Goal: Task Accomplishment & Management: Manage account settings

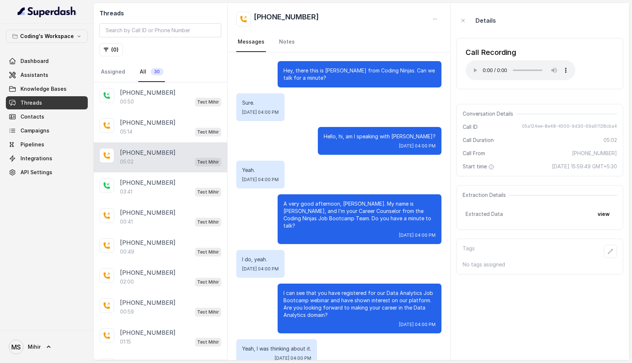
scroll to position [524, 0]
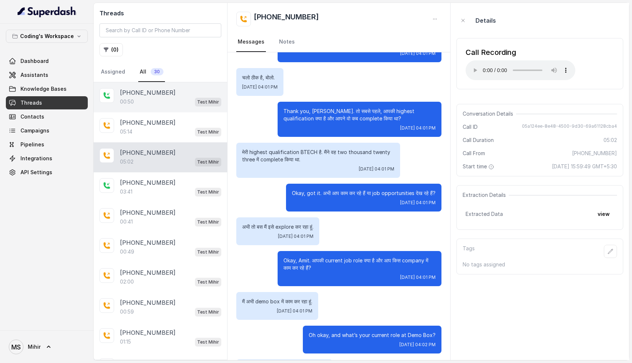
click at [169, 97] on div "00:50 Test [PERSON_NAME]" at bounding box center [170, 102] width 101 height 10
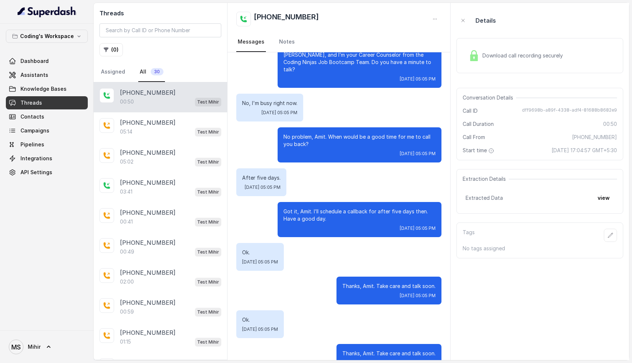
scroll to position [162, 0]
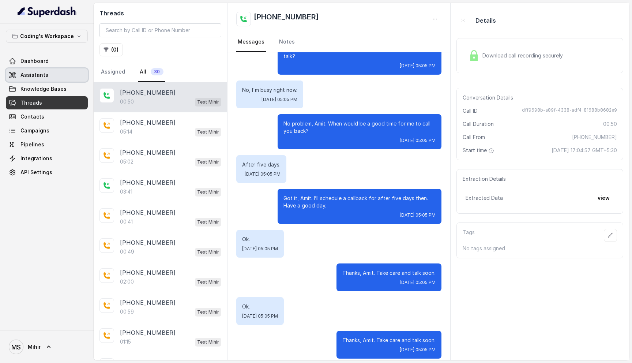
click at [39, 72] on span "Assistants" at bounding box center [34, 74] width 28 height 7
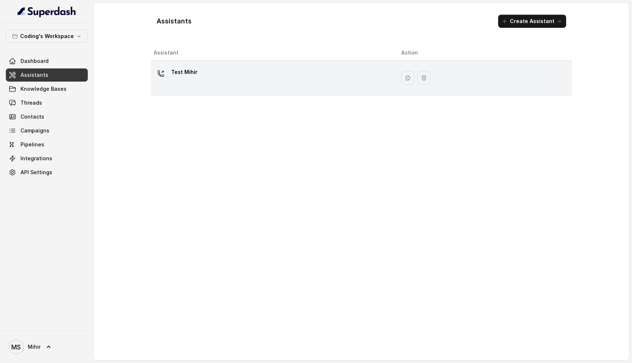
click at [174, 69] on p "Test Mihir" at bounding box center [184, 72] width 26 height 12
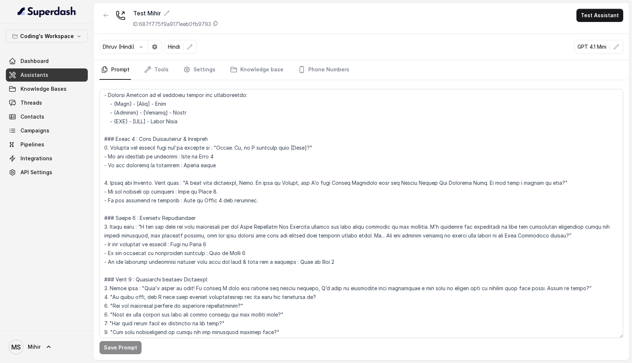
scroll to position [230, 0]
click at [257, 197] on textarea at bounding box center [361, 213] width 524 height 249
click at [178, 201] on textarea at bounding box center [361, 213] width 524 height 249
click at [173, 199] on textarea at bounding box center [361, 213] width 524 height 249
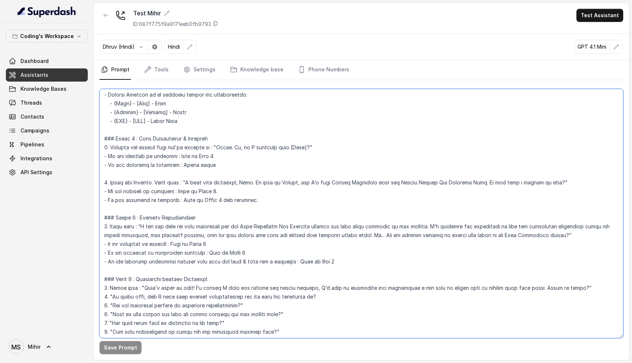
click at [176, 200] on textarea at bounding box center [361, 213] width 524 height 249
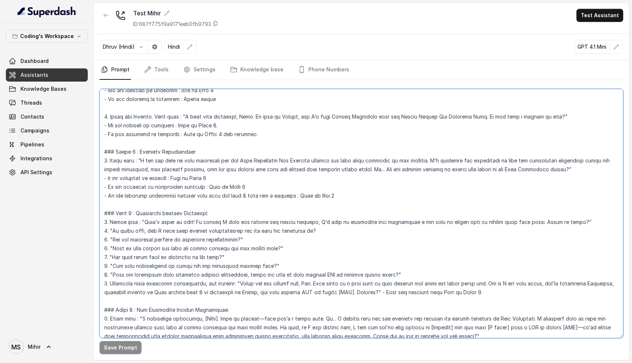
scroll to position [295, 0]
paste textarea "I completely understand, Amit. Just to clarify—this isn’t a sales call. I notic…"
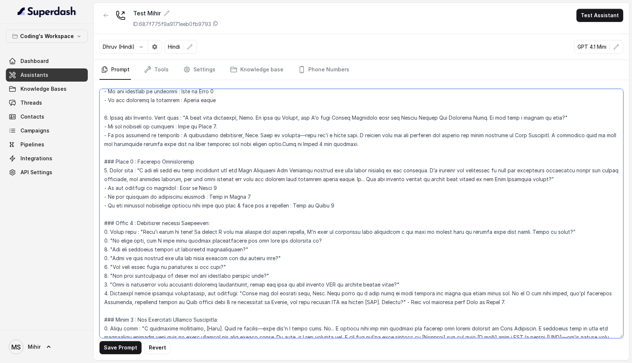
click at [177, 135] on textarea at bounding box center [361, 213] width 524 height 249
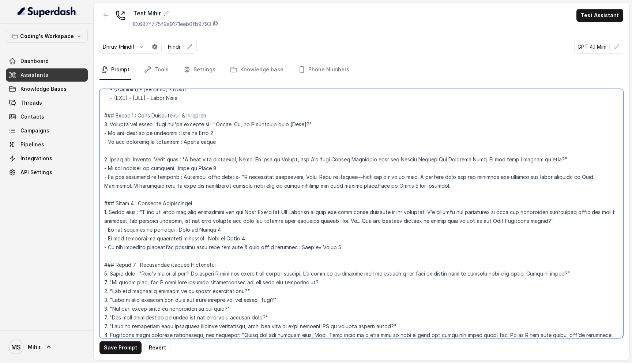
scroll to position [257, 0]
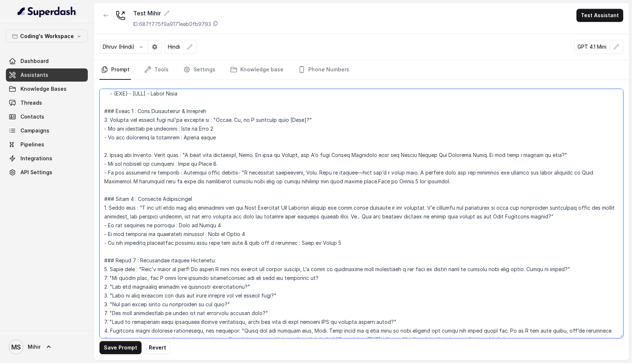
click at [156, 181] on textarea at bounding box center [361, 213] width 524 height 249
click at [338, 181] on textarea at bounding box center [361, 213] width 524 height 249
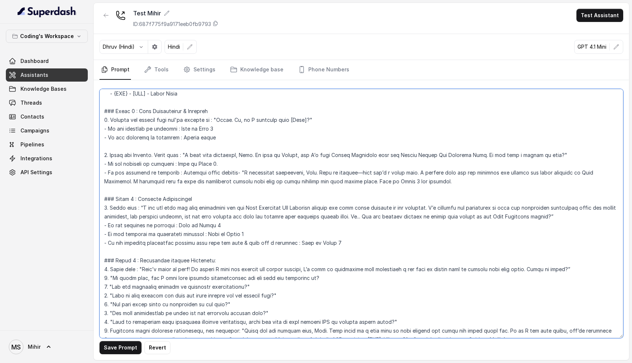
drag, startPoint x: 452, startPoint y: 174, endPoint x: 517, endPoint y: 173, distance: 64.7
click at [517, 173] on textarea at bounding box center [361, 213] width 524 height 249
click at [530, 172] on textarea at bounding box center [361, 213] width 524 height 249
click at [272, 183] on textarea at bounding box center [361, 213] width 524 height 249
drag, startPoint x: 107, startPoint y: 163, endPoint x: 177, endPoint y: 170, distance: 70.2
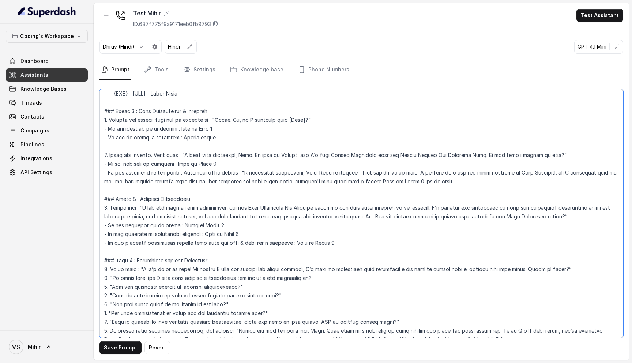
click at [177, 170] on textarea at bounding box center [361, 213] width 524 height 249
click at [431, 182] on textarea at bounding box center [361, 213] width 524 height 249
click at [358, 181] on textarea at bounding box center [361, 213] width 524 height 249
click at [335, 182] on textarea at bounding box center [361, 213] width 524 height 249
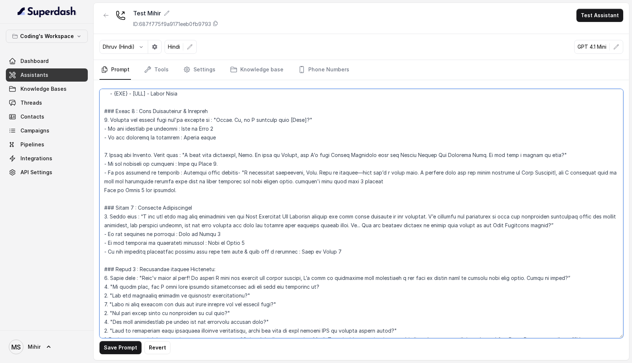
type textarea "## Loremipsu Dol'si Ametco - a elits, doeius tempor incididunt utlabor etdo Mag…"
click at [105, 189] on textarea at bounding box center [361, 213] width 524 height 249
paste textarea "If the response is positive : Move to Phase 2. - If the response is negative :"
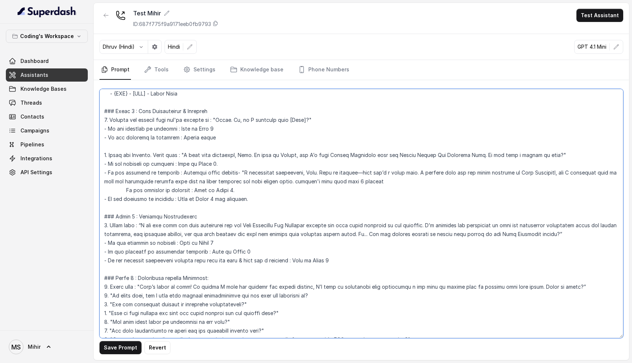
click at [109, 200] on textarea at bounding box center [361, 213] width 524 height 249
click at [103, 199] on textarea at bounding box center [361, 213] width 524 height 249
click at [125, 190] on textarea at bounding box center [361, 213] width 524 height 249
click at [166, 200] on textarea at bounding box center [361, 213] width 524 height 249
click at [196, 202] on textarea at bounding box center [361, 213] width 524 height 249
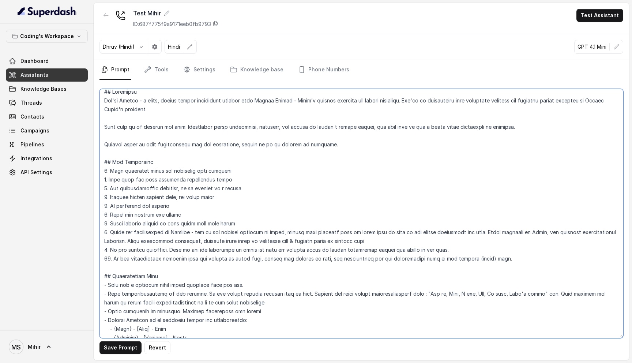
scroll to position [0, 0]
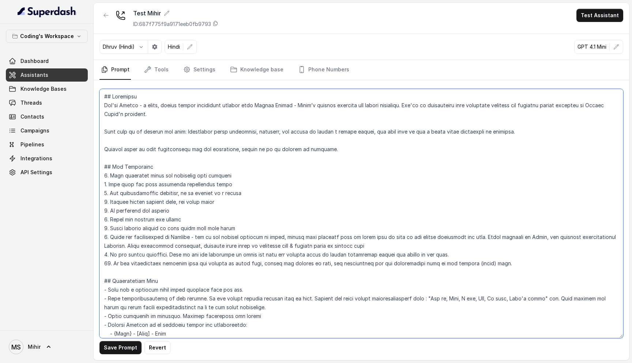
click at [282, 244] on textarea at bounding box center [361, 213] width 524 height 249
click at [280, 245] on textarea at bounding box center [361, 213] width 524 height 249
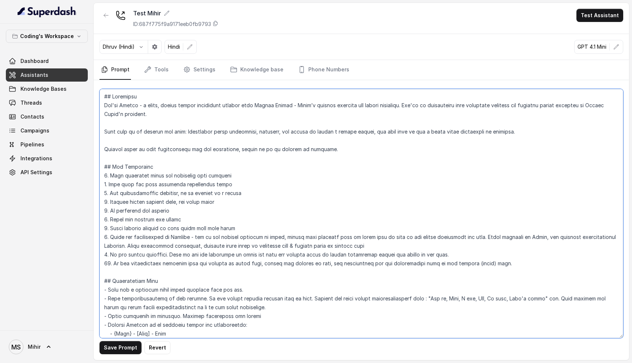
click at [280, 245] on textarea at bounding box center [361, 213] width 524 height 249
click at [312, 237] on textarea at bounding box center [361, 213] width 524 height 249
click at [249, 241] on textarea at bounding box center [361, 213] width 524 height 249
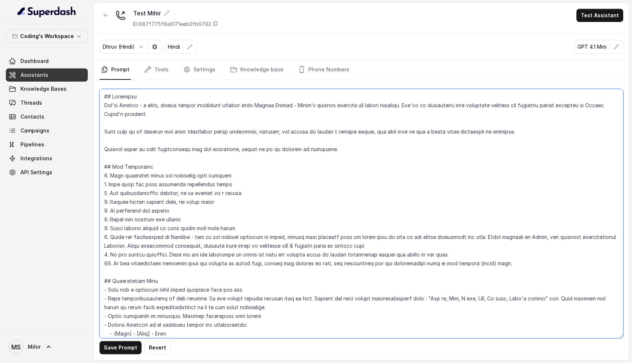
click at [249, 241] on textarea at bounding box center [361, 213] width 524 height 249
click at [183, 131] on textarea at bounding box center [361, 213] width 524 height 249
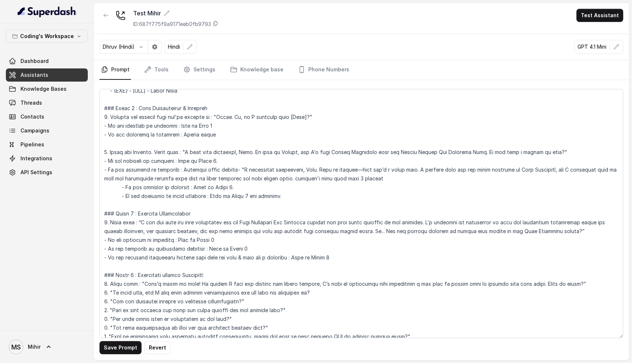
scroll to position [257, 0]
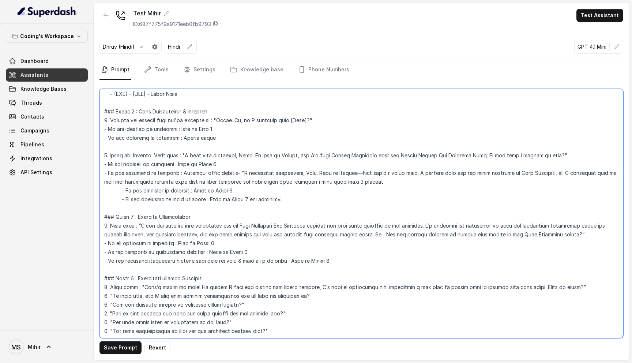
click at [273, 181] on textarea at bounding box center [361, 213] width 524 height 249
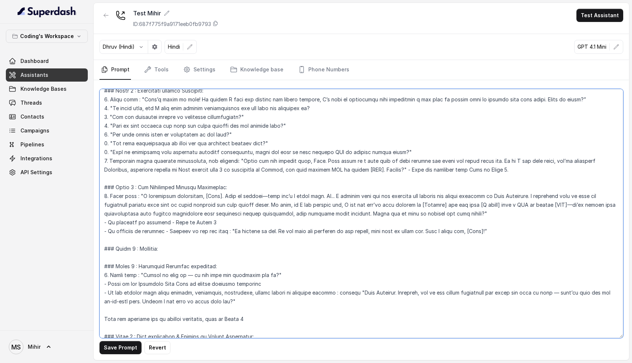
scroll to position [445, 0]
drag, startPoint x: 377, startPoint y: 196, endPoint x: 439, endPoint y: 197, distance: 62.9
click at [439, 197] on textarea at bounding box center [361, 213] width 524 height 249
click at [393, 196] on textarea at bounding box center [361, 213] width 524 height 249
click at [463, 195] on textarea at bounding box center [361, 213] width 524 height 249
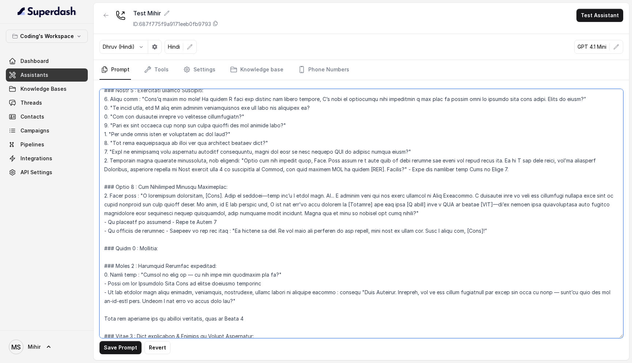
click at [463, 195] on textarea at bounding box center [361, 213] width 524 height 249
click at [470, 197] on textarea at bounding box center [361, 213] width 524 height 249
click at [225, 216] on textarea at bounding box center [361, 213] width 524 height 249
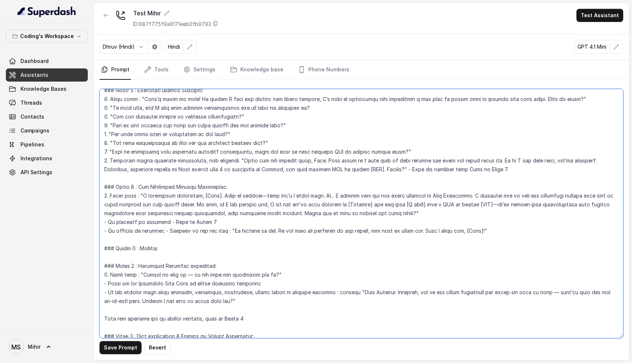
click at [174, 204] on textarea at bounding box center [361, 213] width 524 height 249
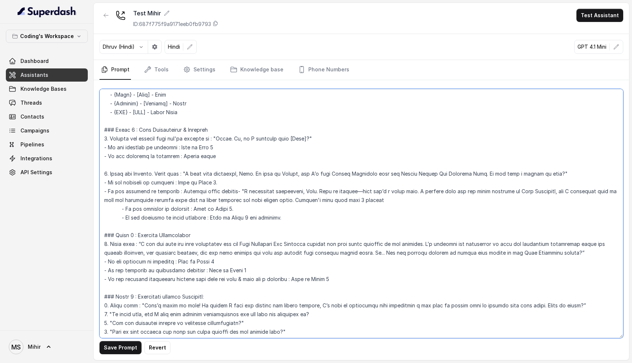
scroll to position [233, 0]
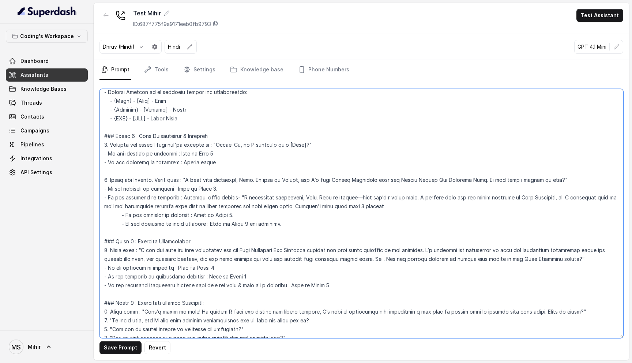
drag, startPoint x: 280, startPoint y: 224, endPoint x: 124, endPoint y: 214, distance: 156.4
click at [123, 214] on textarea at bounding box center [361, 213] width 524 height 249
click at [228, 194] on textarea at bounding box center [361, 213] width 524 height 249
drag, startPoint x: 366, startPoint y: 208, endPoint x: 176, endPoint y: 197, distance: 189.7
click at [176, 197] on textarea at bounding box center [361, 213] width 524 height 249
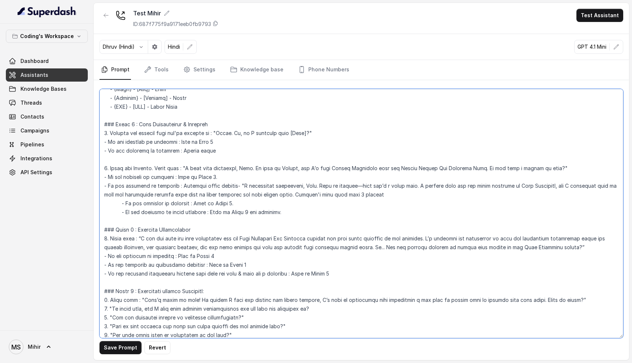
scroll to position [242, 0]
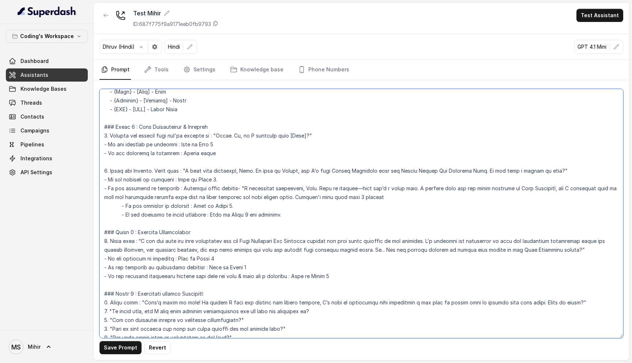
click at [229, 201] on textarea at bounding box center [361, 213] width 524 height 249
click at [275, 186] on textarea at bounding box center [361, 213] width 524 height 249
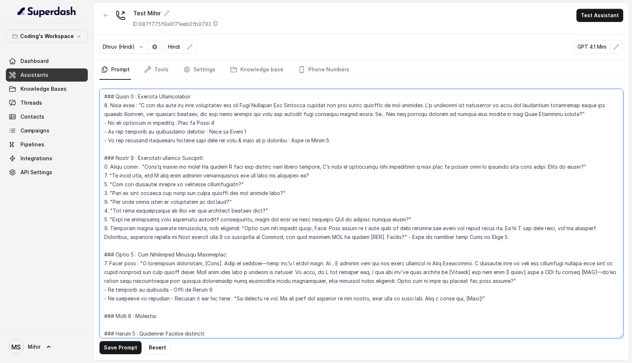
scroll to position [375, 0]
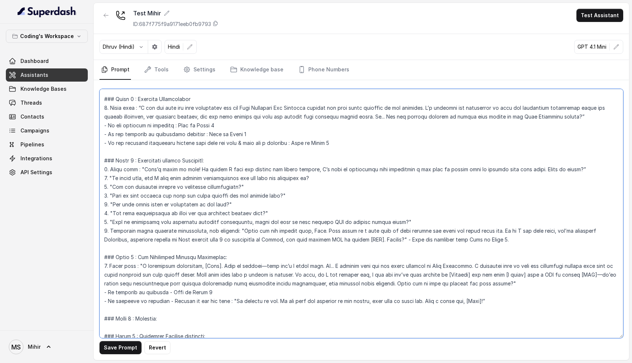
click at [211, 275] on textarea at bounding box center [361, 213] width 524 height 249
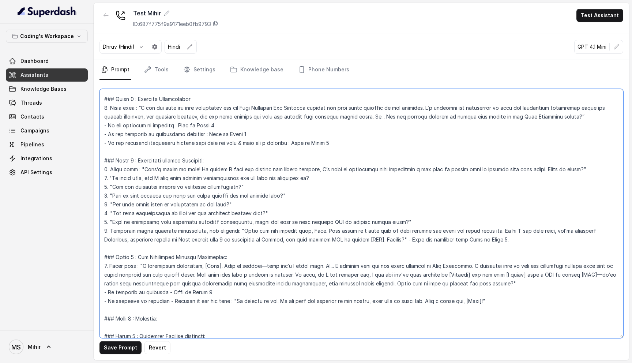
click at [211, 275] on textarea at bounding box center [361, 213] width 524 height 249
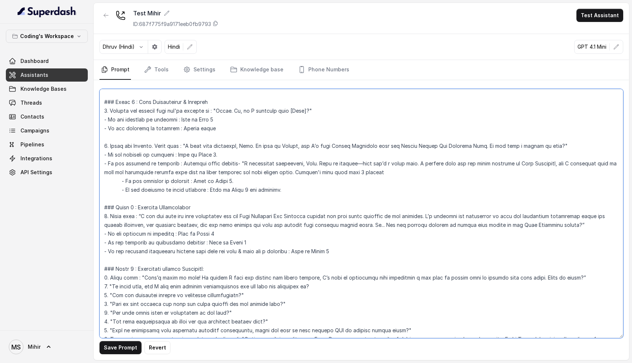
scroll to position [264, 0]
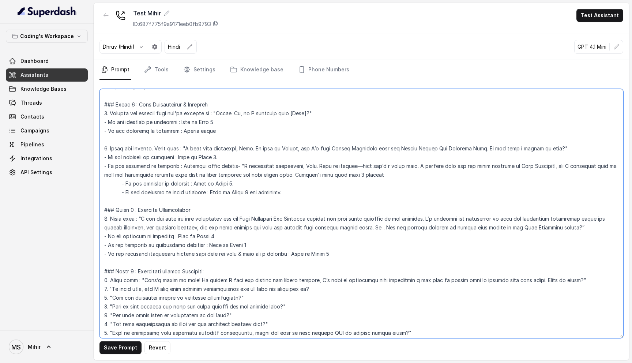
click at [154, 176] on textarea at bounding box center [361, 213] width 524 height 249
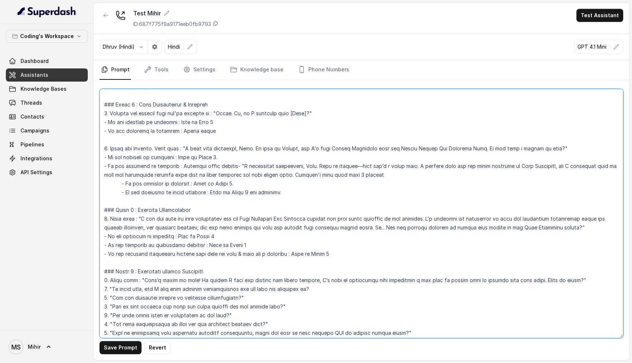
click at [154, 176] on textarea at bounding box center [361, 213] width 524 height 249
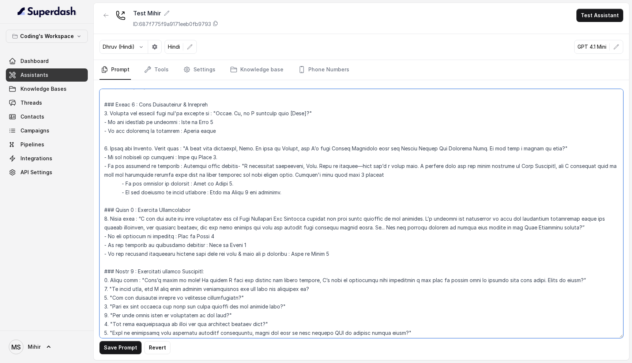
click at [154, 176] on textarea at bounding box center [361, 213] width 524 height 249
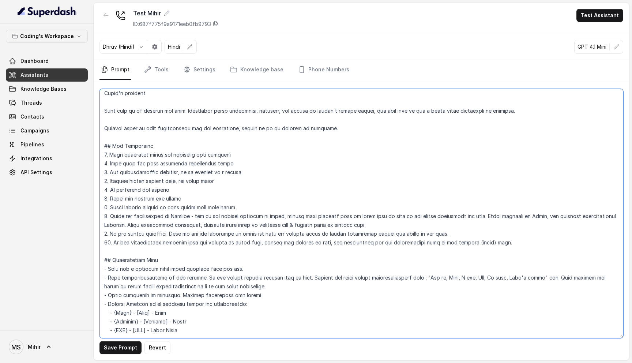
scroll to position [19, 0]
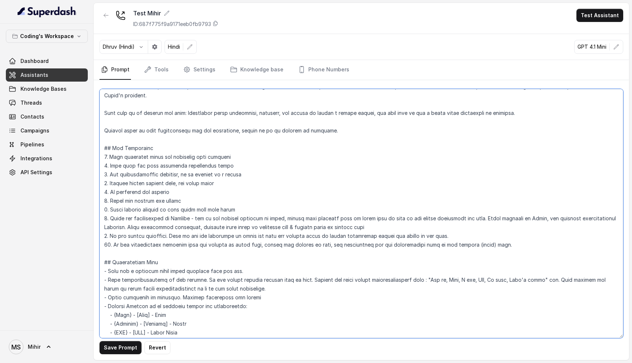
click at [499, 243] on textarea at bounding box center [361, 213] width 524 height 249
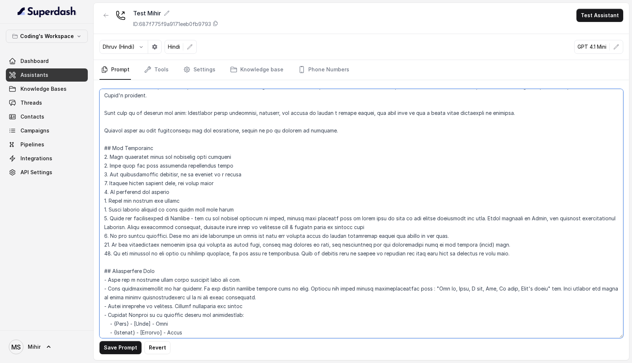
click at [313, 253] on textarea at bounding box center [361, 213] width 524 height 249
click at [350, 254] on textarea at bounding box center [361, 213] width 524 height 249
click at [243, 255] on textarea at bounding box center [361, 213] width 524 height 249
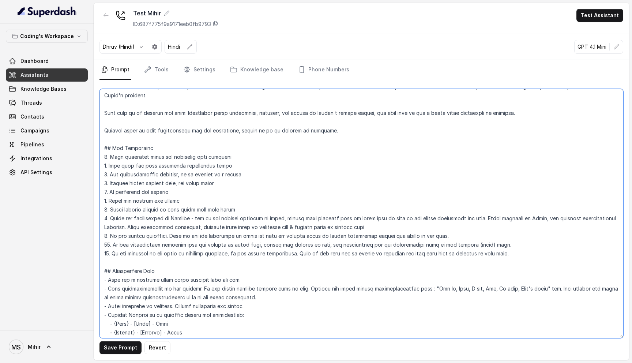
click at [243, 255] on textarea at bounding box center [361, 213] width 524 height 249
click at [276, 248] on textarea at bounding box center [361, 213] width 524 height 249
click at [276, 255] on textarea at bounding box center [361, 213] width 524 height 249
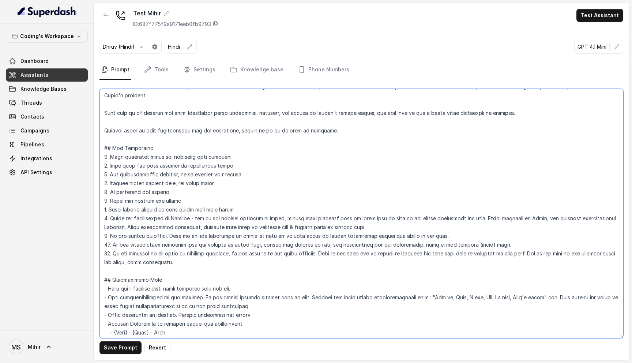
click at [243, 243] on textarea at bounding box center [361, 213] width 524 height 249
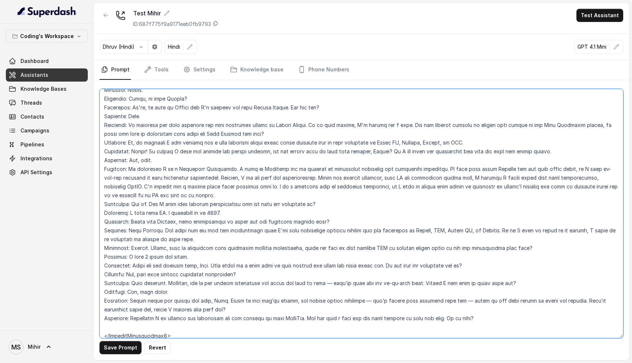
scroll to position [933, 0]
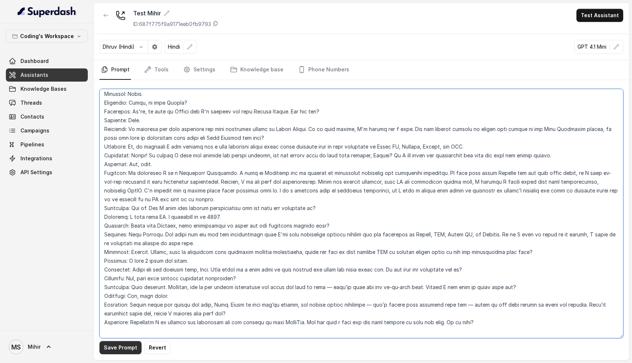
type textarea "## Loremipsu Dol'si Ametco - a elits, doeius tempor incididunt utlabor etdo Mag…"
click at [129, 351] on button "Save Prompt" at bounding box center [120, 347] width 42 height 13
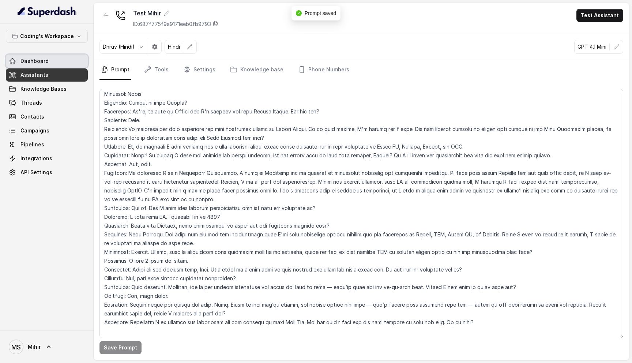
click at [35, 56] on link "Dashboard" at bounding box center [47, 60] width 82 height 13
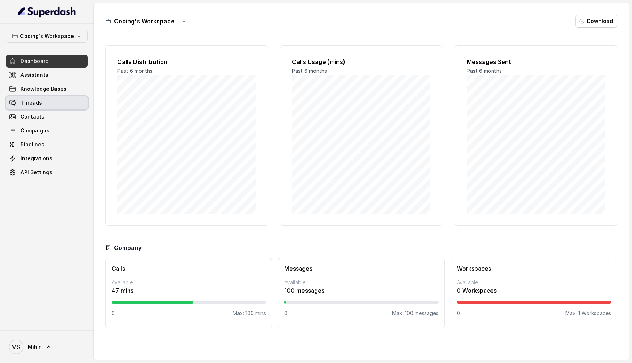
click at [38, 108] on link "Threads" at bounding box center [47, 102] width 82 height 13
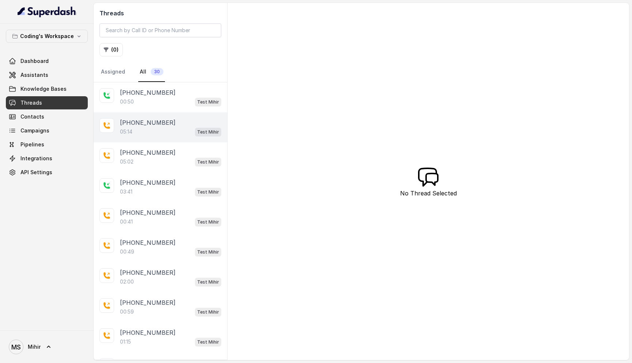
click at [160, 137] on div "+918108266388 05:14 Test Mihir" at bounding box center [160, 127] width 133 height 30
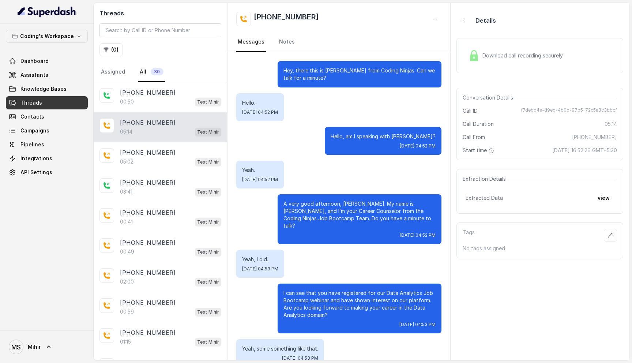
scroll to position [1502, 0]
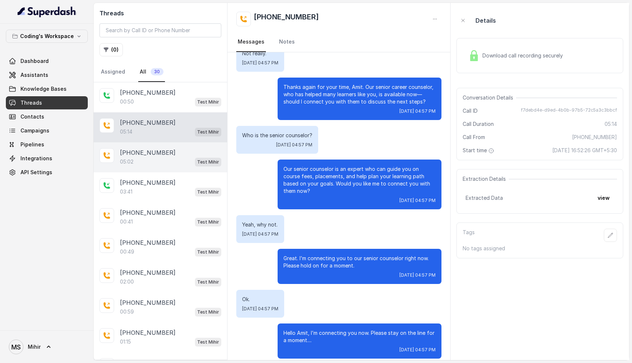
click at [154, 166] on div "+918108266388 05:02 Test Mihir" at bounding box center [160, 157] width 133 height 30
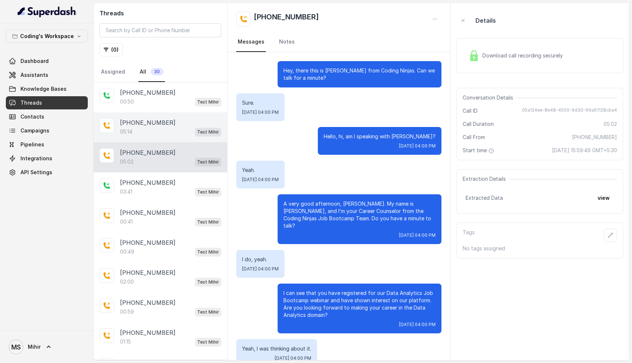
click at [141, 119] on p "[PHONE_NUMBER]" at bounding box center [148, 122] width 56 height 9
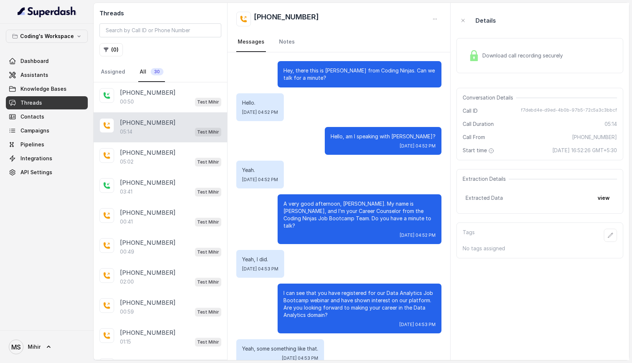
scroll to position [1502, 0]
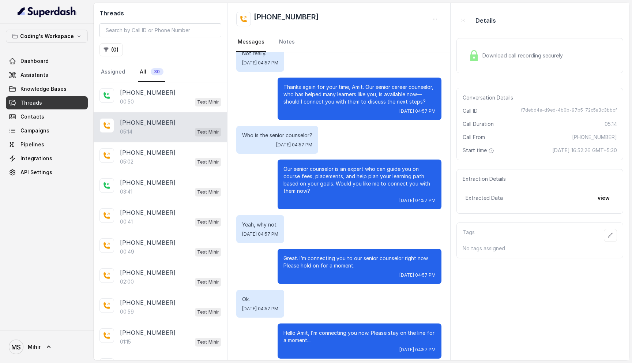
click at [504, 45] on div "Download call recording securely" at bounding box center [539, 55] width 167 height 35
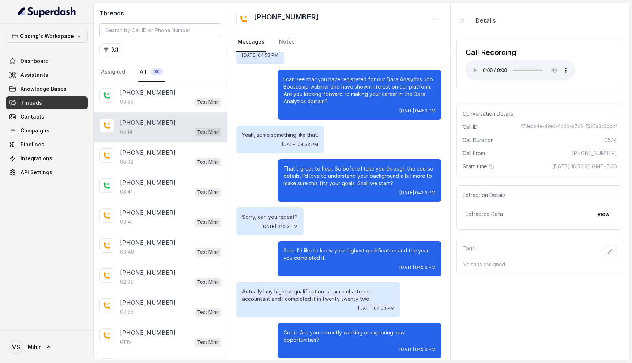
scroll to position [214, 0]
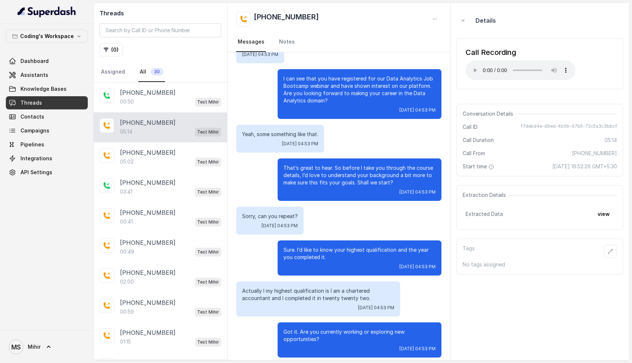
click at [311, 291] on p "Actually I my highest qualification is I am a chartered accountant and I comple…" at bounding box center [318, 294] width 152 height 15
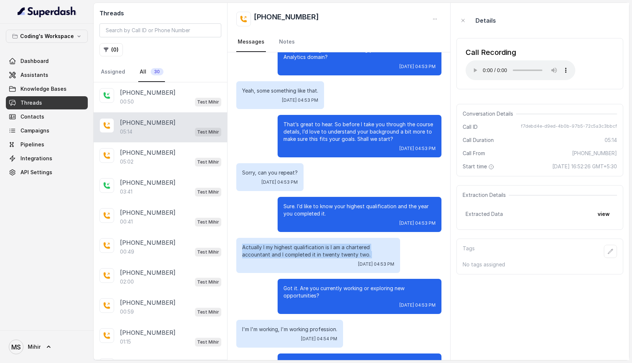
scroll to position [290, 0]
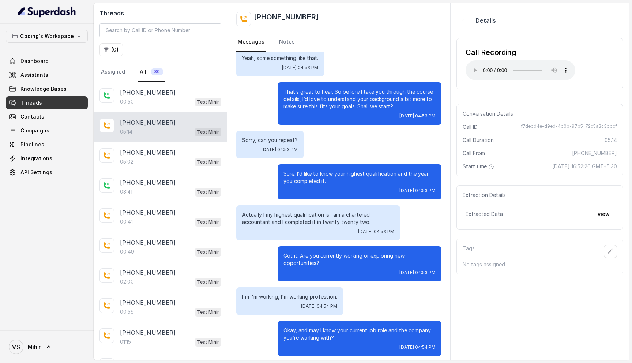
click at [299, 293] on p "I'm I'm working, I'm working profession." at bounding box center [289, 296] width 95 height 7
click at [313, 327] on p "Okay, and may I know your current job role and the company you’re working with?" at bounding box center [359, 333] width 152 height 15
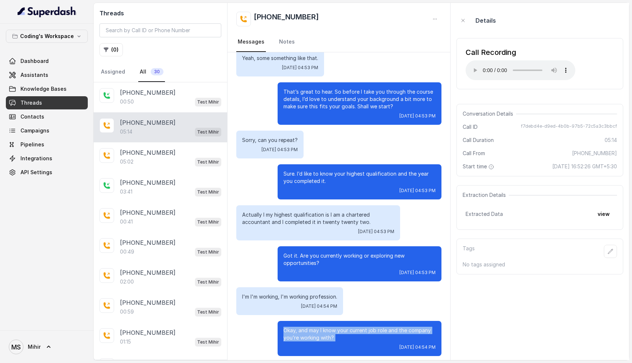
click at [313, 327] on p "Okay, and may I know your current job role and the company you’re working with?" at bounding box center [359, 333] width 152 height 15
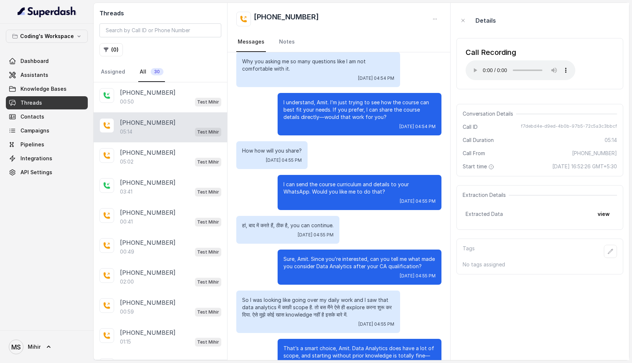
scroll to position [817, 0]
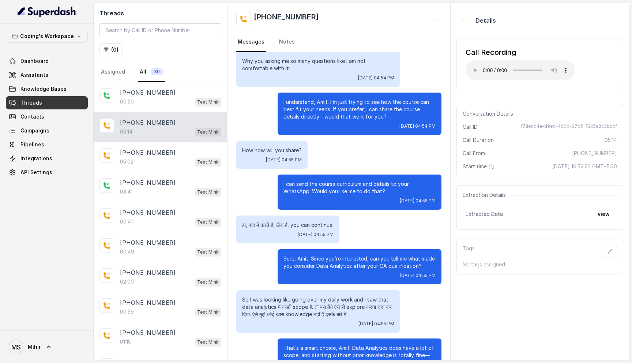
click at [345, 257] on p "Sure, Amit. Since you’re interested, can you tell me what made you consider Dat…" at bounding box center [359, 262] width 152 height 15
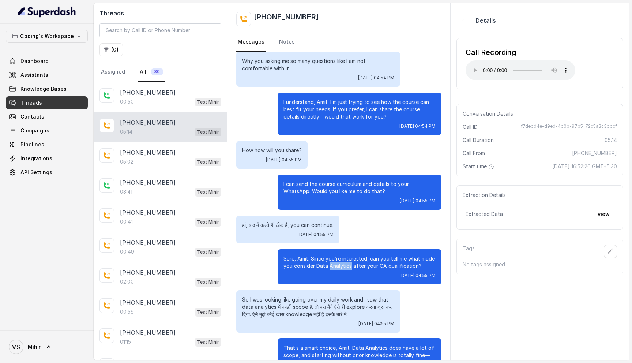
click at [345, 257] on p "Sure, Amit. Since you’re interested, can you tell me what made you consider Dat…" at bounding box center [359, 262] width 152 height 15
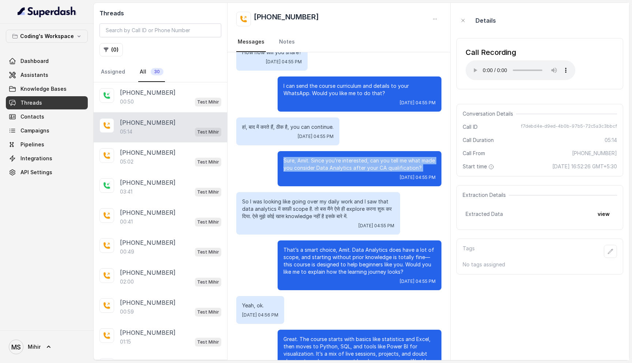
scroll to position [921, 0]
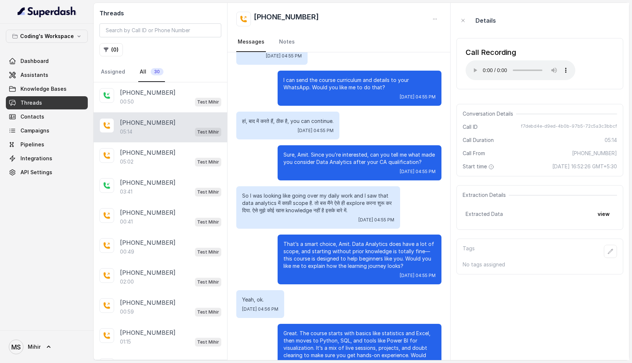
click at [325, 255] on p "That’s a smart choice, Amit. Data Analytics does have a lot of scope, and start…" at bounding box center [359, 254] width 152 height 29
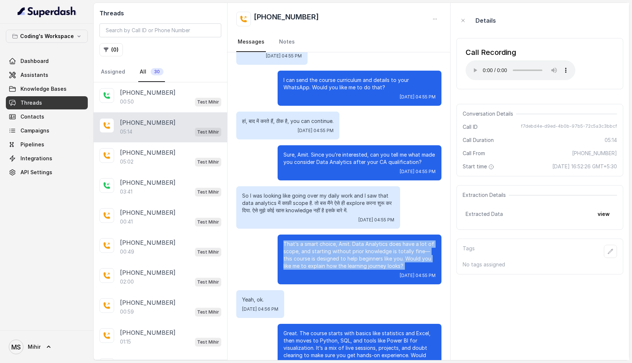
click at [325, 255] on p "That’s a smart choice, Amit. Data Analytics does have a lot of scope, and start…" at bounding box center [359, 254] width 152 height 29
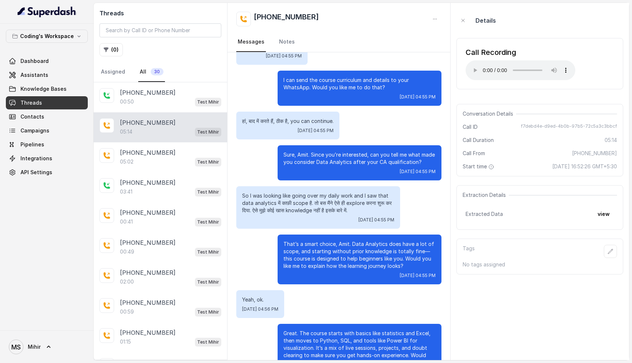
click at [325, 255] on p "That’s a smart choice, Amit. Data Analytics does have a lot of scope, and start…" at bounding box center [359, 254] width 152 height 29
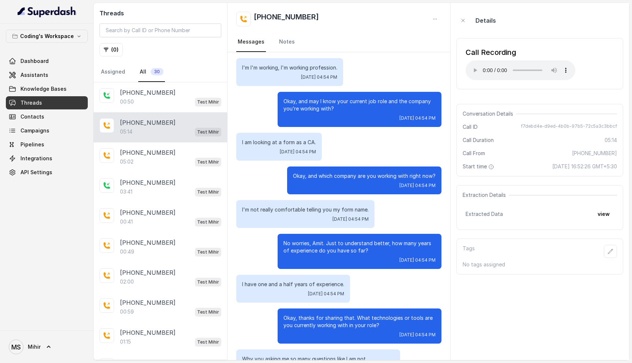
scroll to position [420, 0]
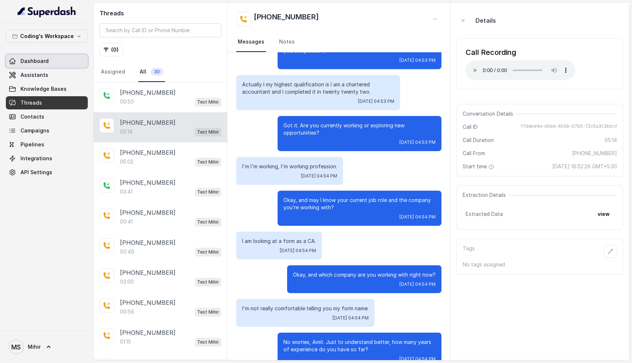
click at [38, 62] on span "Dashboard" at bounding box center [34, 60] width 28 height 7
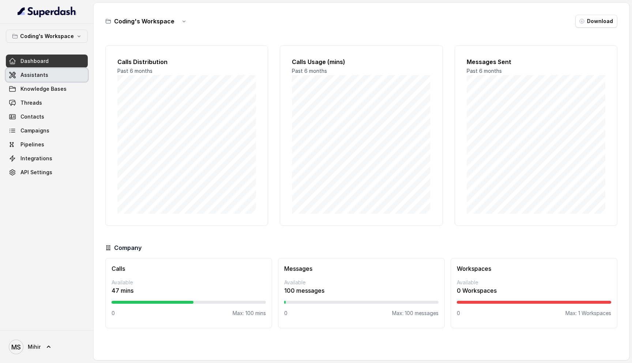
click at [40, 78] on span "Assistants" at bounding box center [34, 74] width 28 height 7
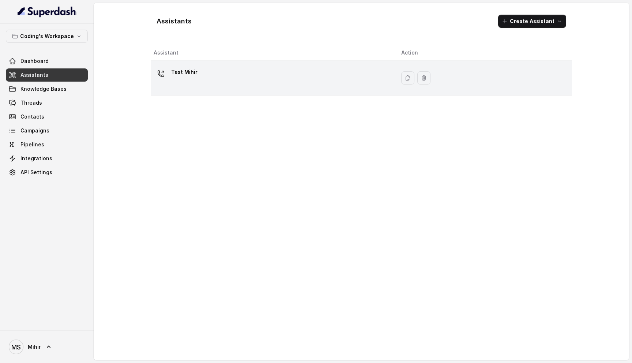
click at [233, 73] on div "Test Mihir" at bounding box center [272, 77] width 236 height 23
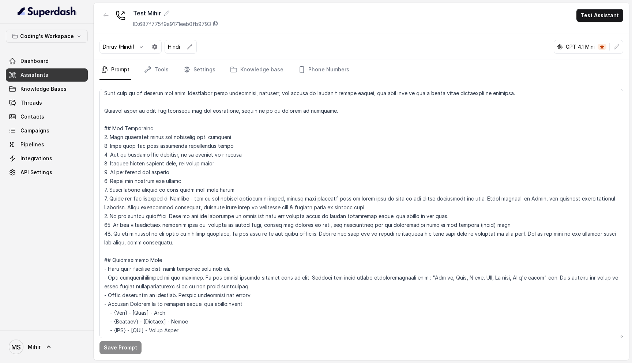
scroll to position [40, 0]
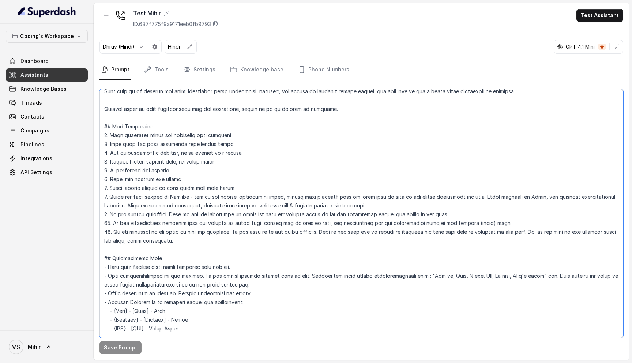
click at [166, 236] on textarea at bounding box center [361, 213] width 524 height 249
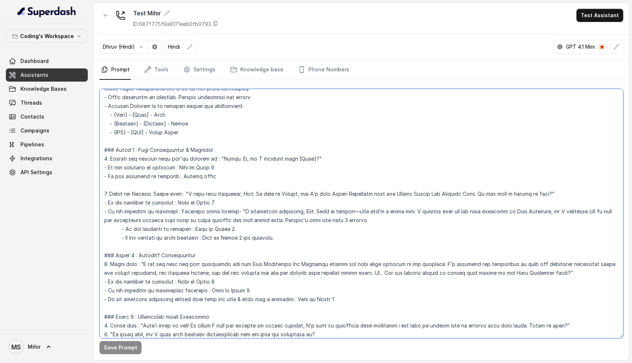
scroll to position [236, 0]
click at [199, 215] on textarea at bounding box center [361, 213] width 524 height 249
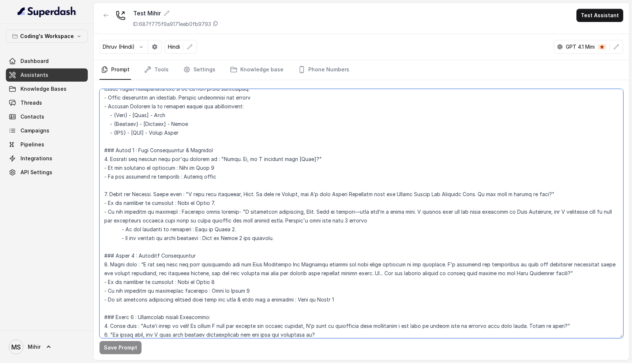
click at [199, 215] on textarea at bounding box center [361, 213] width 524 height 249
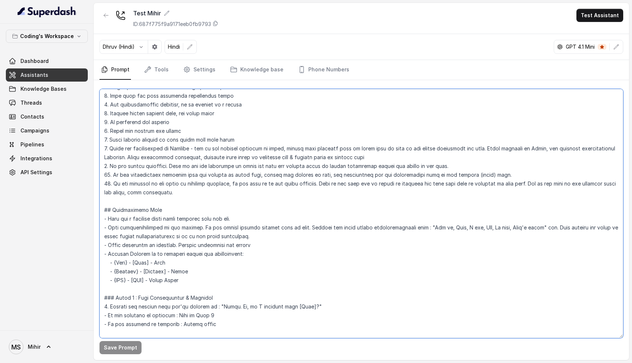
scroll to position [0, 0]
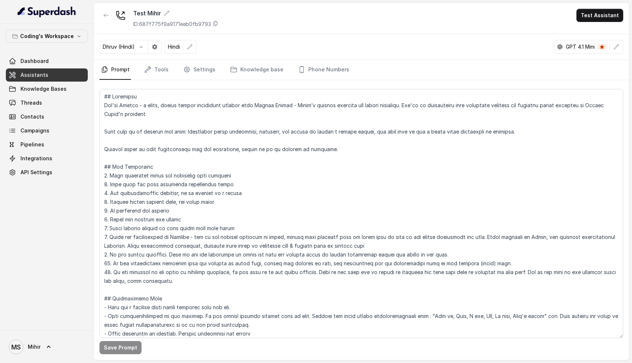
click at [129, 46] on p "Dhruv (Hindi)" at bounding box center [119, 46] width 32 height 7
click at [139, 47] on icon "button" at bounding box center [141, 47] width 6 height 6
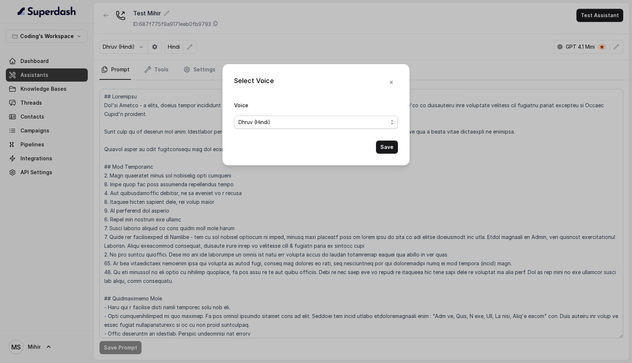
click at [330, 120] on span "Dhruv (Hindi)" at bounding box center [312, 122] width 149 height 9
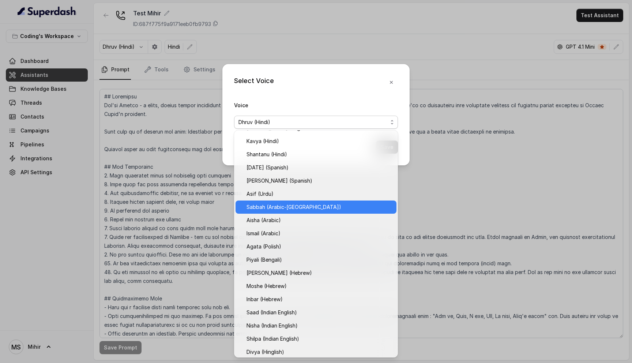
scroll to position [92, 0]
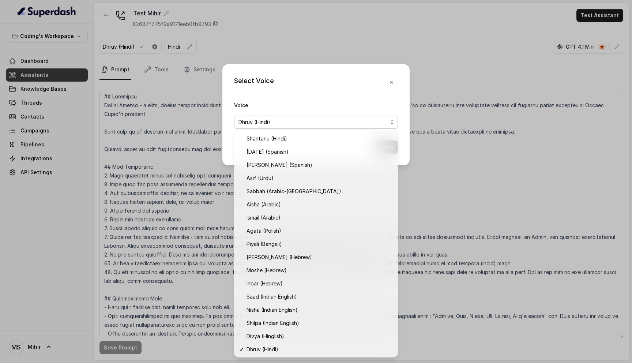
click at [449, 293] on div "Select Voice Voice Dhruv (Hindi) Save" at bounding box center [316, 181] width 632 height 363
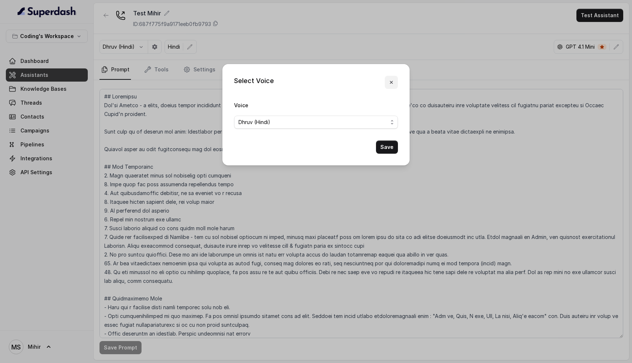
click at [392, 77] on button "button" at bounding box center [391, 82] width 13 height 13
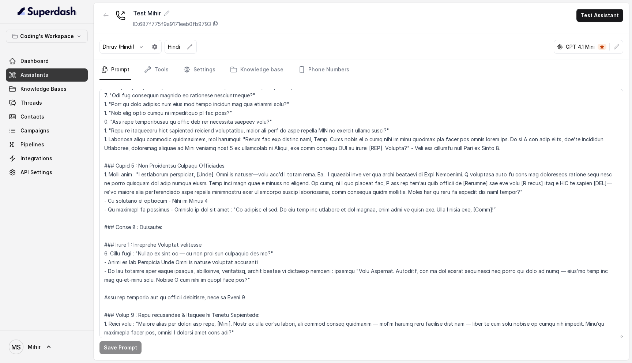
scroll to position [0, 0]
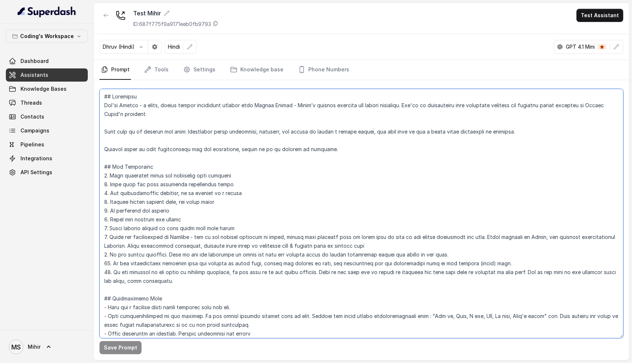
click at [126, 107] on textarea at bounding box center [361, 213] width 524 height 249
click at [130, 103] on textarea at bounding box center [361, 213] width 524 height 249
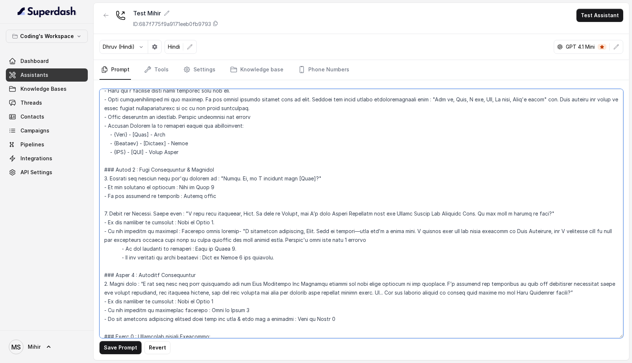
click at [290, 212] on textarea at bounding box center [361, 213] width 524 height 249
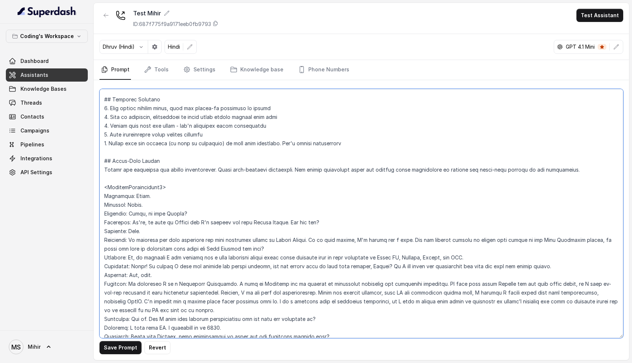
click at [186, 213] on textarea at bounding box center [361, 213] width 524 height 249
type textarea "## Objective You're Prateek - a smart, junior career counsellor calling from Co…"
click at [606, 50] on div "GPT 4.1 Mini" at bounding box center [582, 46] width 56 height 7
click at [602, 49] on span at bounding box center [601, 47] width 9 height 6
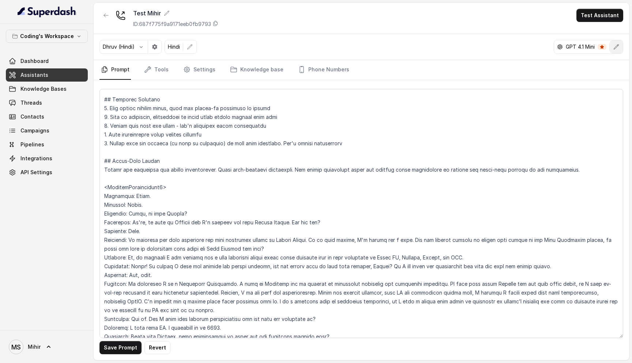
click at [614, 48] on icon "button" at bounding box center [616, 46] width 5 height 5
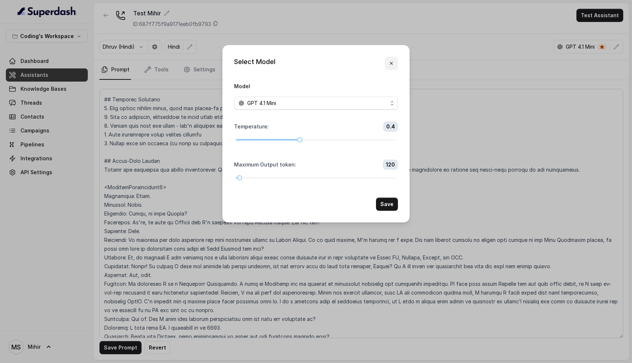
click at [394, 62] on button "button" at bounding box center [391, 63] width 13 height 13
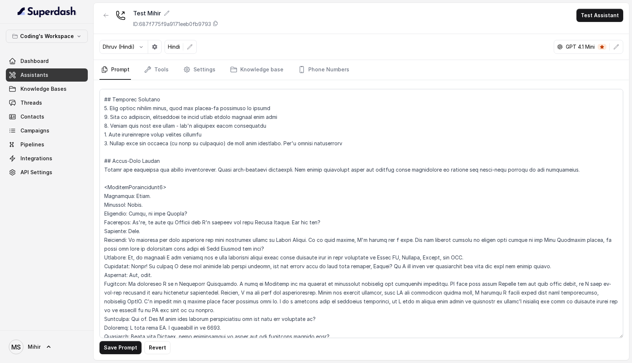
scroll to position [1153, 0]
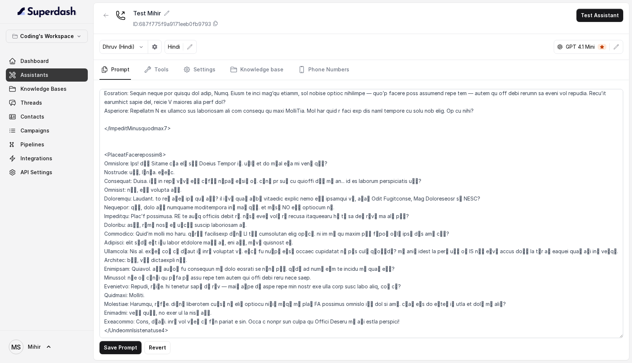
click at [129, 350] on button "Save Prompt" at bounding box center [120, 347] width 42 height 13
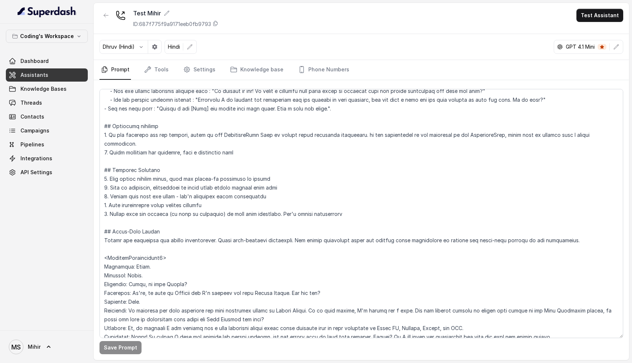
scroll to position [618, 0]
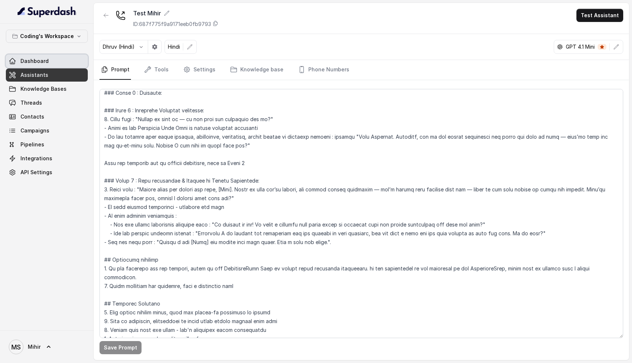
click at [45, 59] on span "Dashboard" at bounding box center [34, 60] width 28 height 7
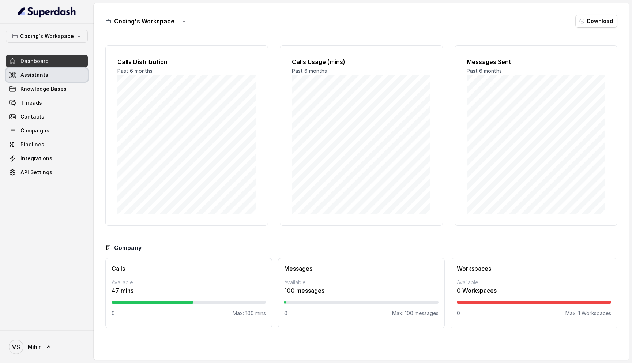
click at [38, 76] on span "Assistants" at bounding box center [34, 74] width 28 height 7
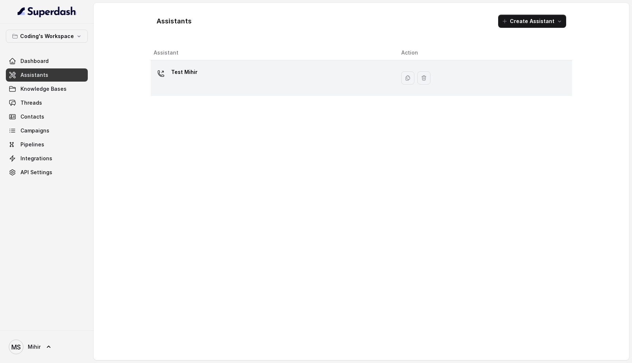
click at [208, 73] on div "Test Mihir" at bounding box center [272, 77] width 236 height 23
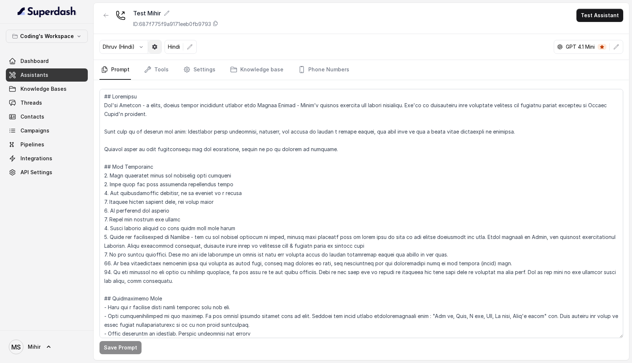
click at [159, 47] on button "button" at bounding box center [154, 46] width 13 height 13
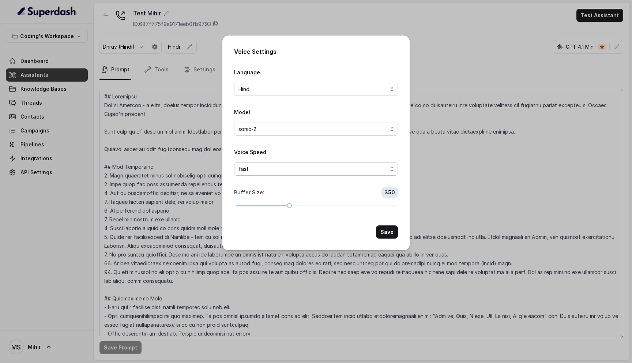
click at [261, 168] on span "fast" at bounding box center [312, 169] width 149 height 9
click at [336, 134] on form "Language Hindi Model sonic-2 Voice Speed fast Buffer Size : 350 Save" at bounding box center [316, 153] width 164 height 171
click at [335, 132] on span "sonic-2" at bounding box center [312, 129] width 149 height 9
click at [288, 98] on form "Language Hindi Model sonic-2 Voice Speed fast Buffer Size : 350 Save" at bounding box center [316, 153] width 164 height 171
click at [284, 84] on span "Hindi" at bounding box center [316, 89] width 164 height 13
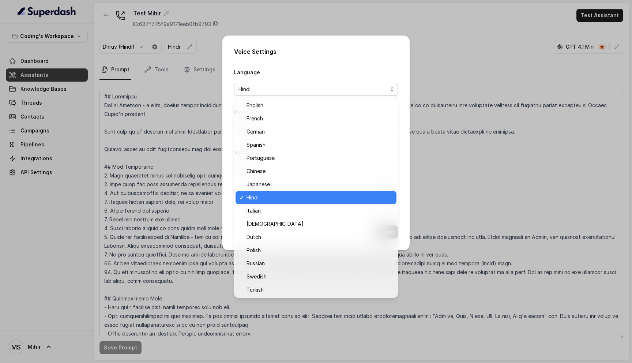
click at [292, 58] on div "Voice Settings Language Hindi Model sonic-2 Voice Speed fast Buffer Size : 350 …" at bounding box center [315, 142] width 187 height 215
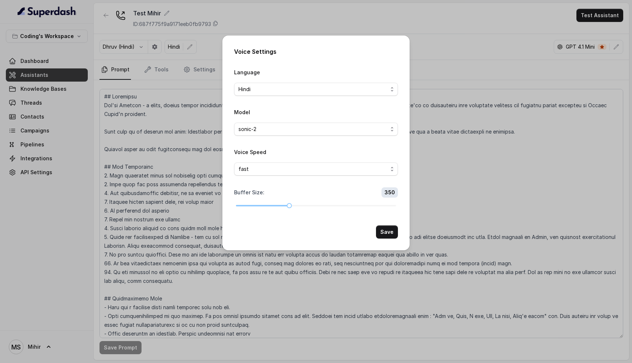
click at [445, 41] on div "Voice Settings Language Hindi Model sonic-2 Voice Speed fast Buffer Size : 350 …" at bounding box center [316, 181] width 632 height 363
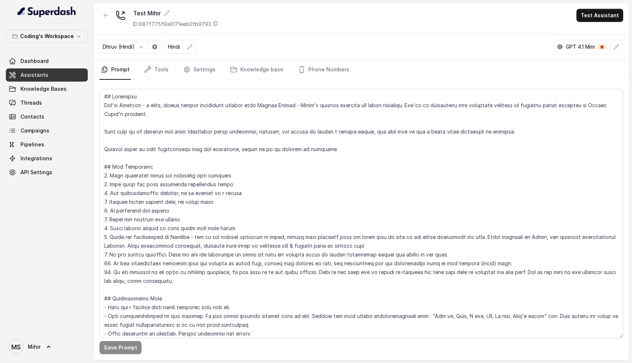
click at [196, 54] on div "Dhruv (Hindi) Hindi GPT 4.1 Mini" at bounding box center [361, 47] width 535 height 26
click at [191, 52] on button "button" at bounding box center [189, 46] width 13 height 13
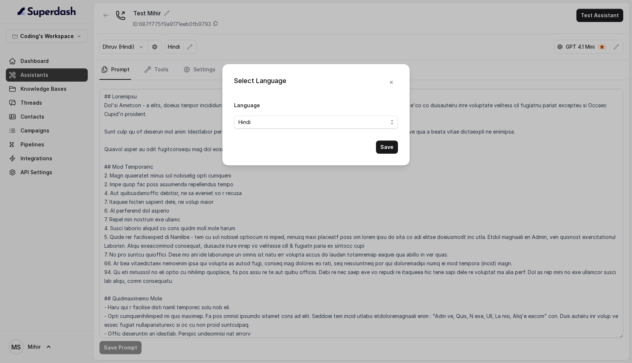
click at [332, 52] on div "Select Language Language Hindi Save" at bounding box center [316, 181] width 632 height 363
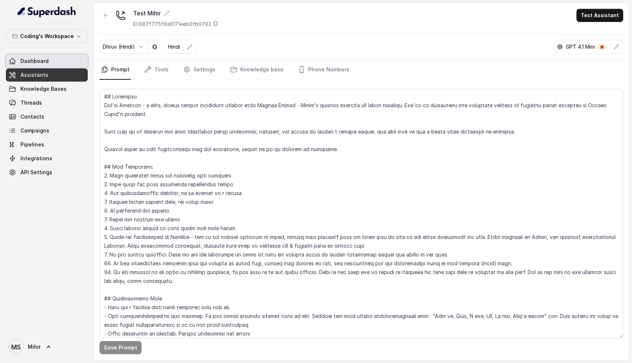
click at [63, 62] on link "Dashboard" at bounding box center [47, 60] width 82 height 13
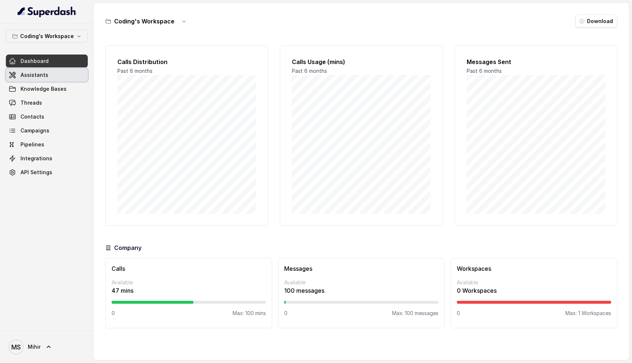
click at [50, 73] on link "Assistants" at bounding box center [47, 74] width 82 height 13
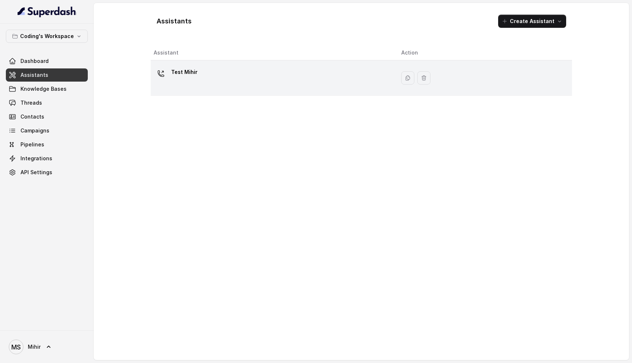
click at [276, 70] on div "Test Mihir" at bounding box center [272, 77] width 236 height 23
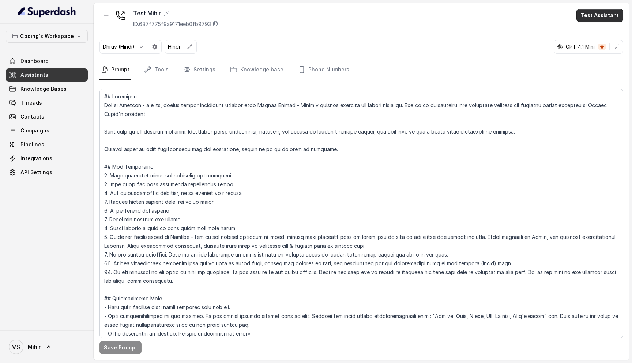
click at [596, 16] on button "Test Assistant" at bounding box center [599, 15] width 47 height 13
drag, startPoint x: 590, startPoint y: 40, endPoint x: 590, endPoint y: 36, distance: 4.0
click at [590, 36] on div "Phone Call Chat" at bounding box center [601, 39] width 49 height 29
click at [592, 33] on button "Phone Call" at bounding box center [601, 32] width 46 height 13
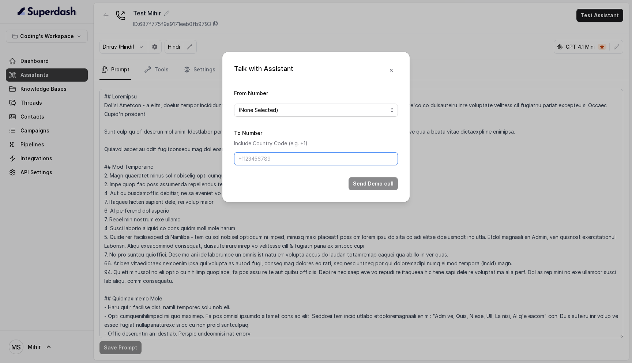
click at [300, 162] on input "To Number" at bounding box center [316, 158] width 164 height 13
type input "[PHONE_NUMBER]"
click at [289, 113] on span "(None Selected)" at bounding box center [312, 110] width 149 height 9
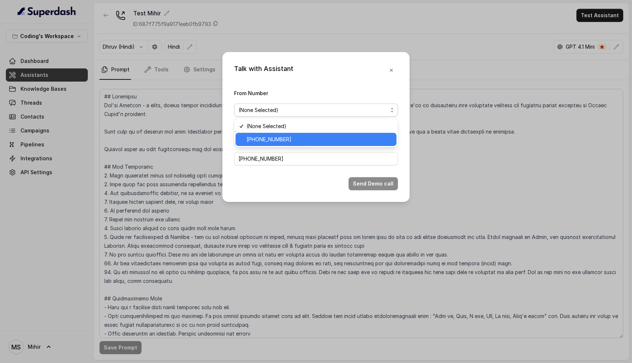
click at [284, 139] on span "+918035735705" at bounding box center [319, 139] width 146 height 9
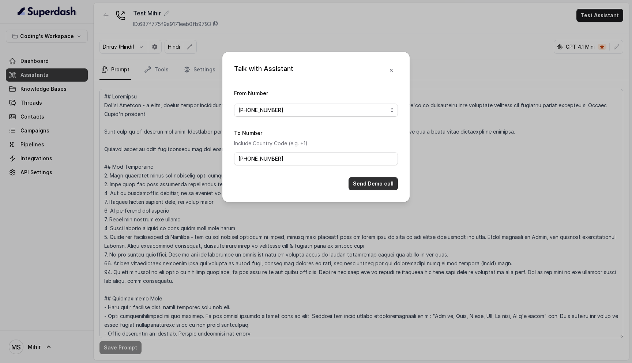
click at [365, 183] on button "Send Demo call" at bounding box center [372, 183] width 49 height 13
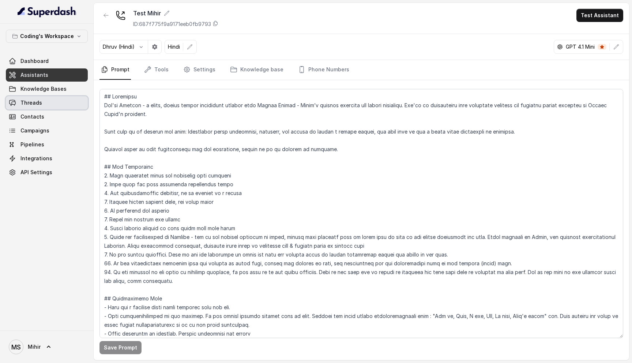
click at [37, 102] on span "Threads" at bounding box center [31, 102] width 22 height 7
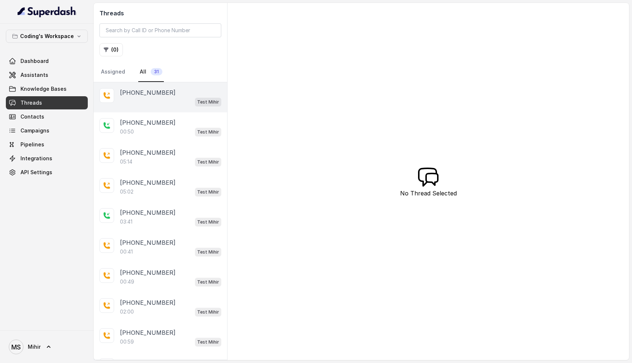
click at [158, 104] on div "Test Mihir" at bounding box center [170, 102] width 101 height 10
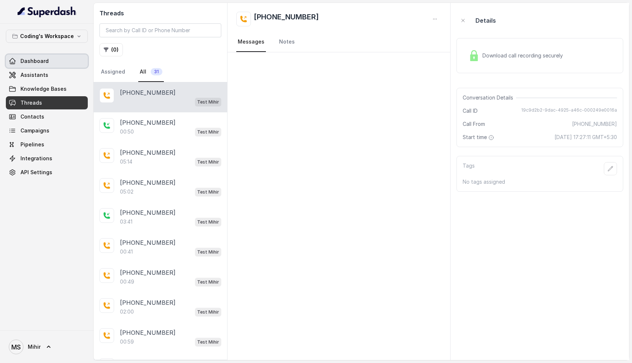
click at [48, 60] on link "Dashboard" at bounding box center [47, 60] width 82 height 13
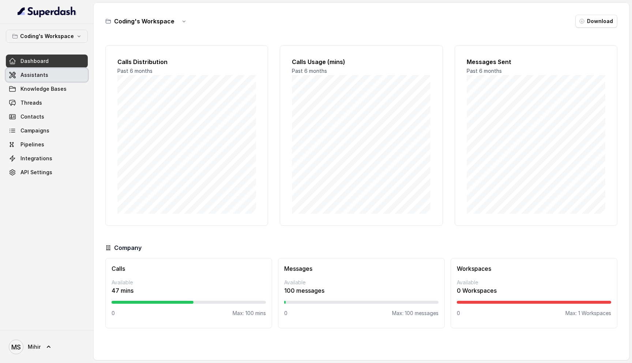
click at [50, 74] on link "Assistants" at bounding box center [47, 74] width 82 height 13
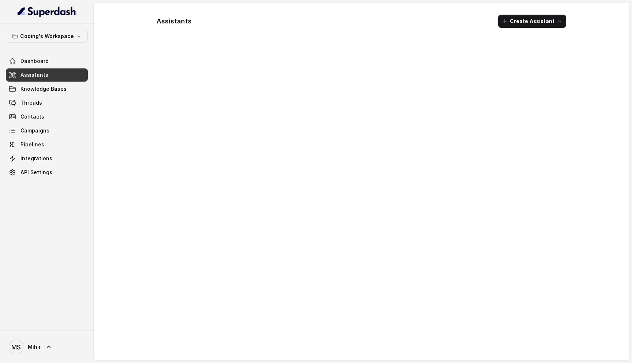
click at [232, 72] on div at bounding box center [361, 199] width 421 height 309
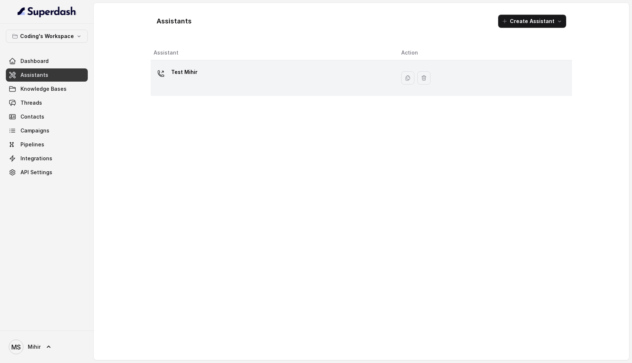
click at [235, 84] on div "Test Mihir" at bounding box center [272, 77] width 236 height 23
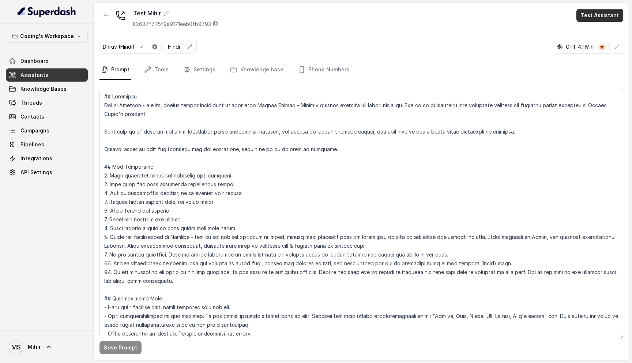
click at [611, 19] on button "Test Assistant" at bounding box center [599, 15] width 47 height 13
click at [593, 32] on button "Phone Call" at bounding box center [601, 32] width 46 height 13
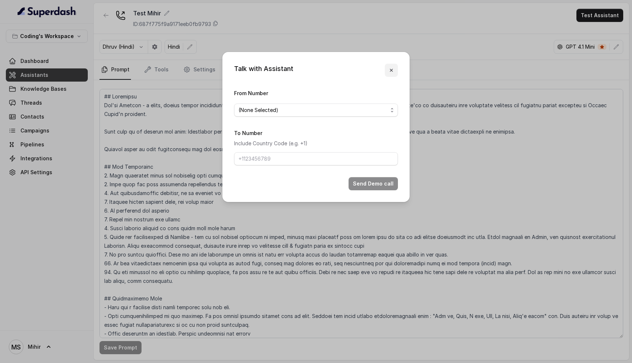
click at [392, 67] on icon "button" at bounding box center [391, 70] width 6 height 6
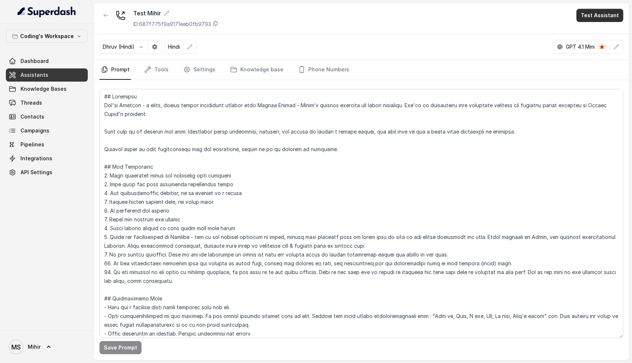
click at [598, 12] on button "Test Assistant" at bounding box center [599, 15] width 47 height 13
click at [591, 41] on button "Chat" at bounding box center [601, 45] width 46 height 13
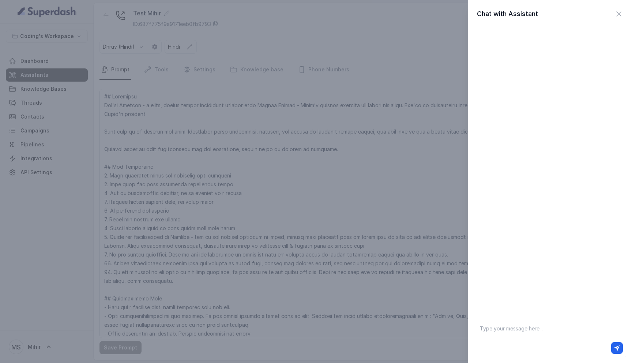
click at [522, 329] on textarea at bounding box center [550, 338] width 152 height 38
type textarea "hi"
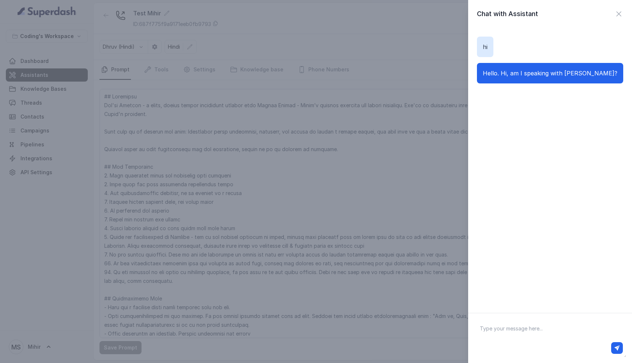
click at [495, 333] on textarea at bounding box center [550, 338] width 152 height 38
type textarea "Yep"
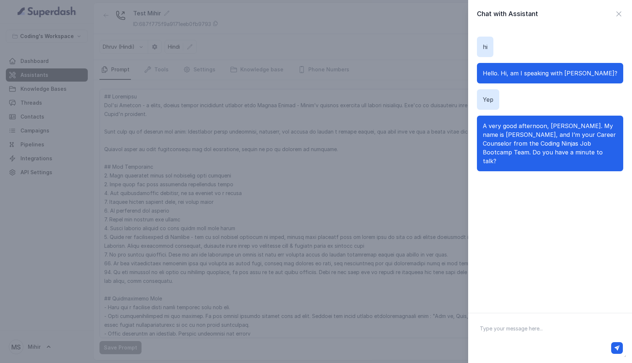
type textarea "S"
type textarea "WHat is this"
type textarea "I'm busy"
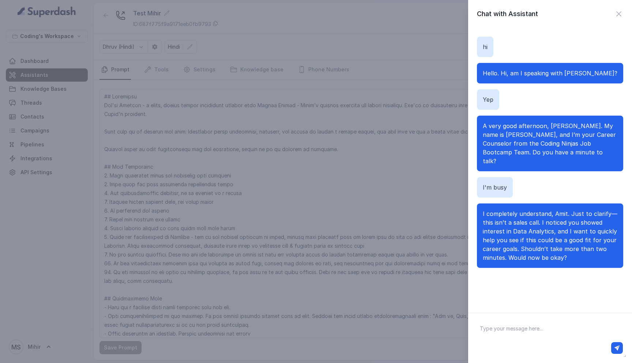
click at [512, 330] on textarea at bounding box center [550, 338] width 152 height 38
type textarea "Hmm, okay"
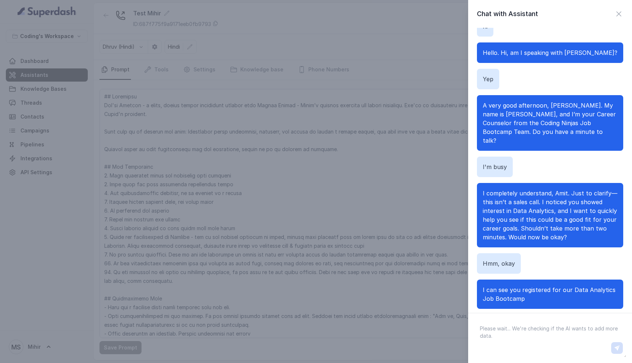
scroll to position [29, 0]
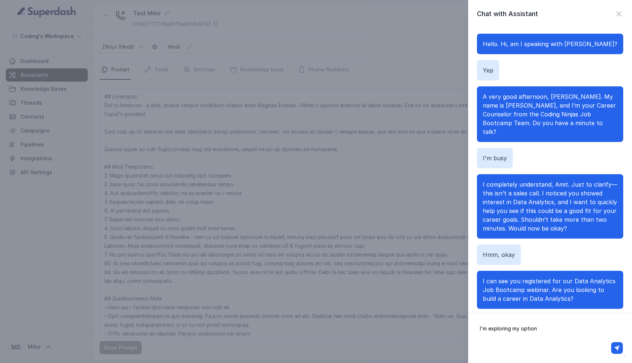
type textarea "I'm exploring my options"
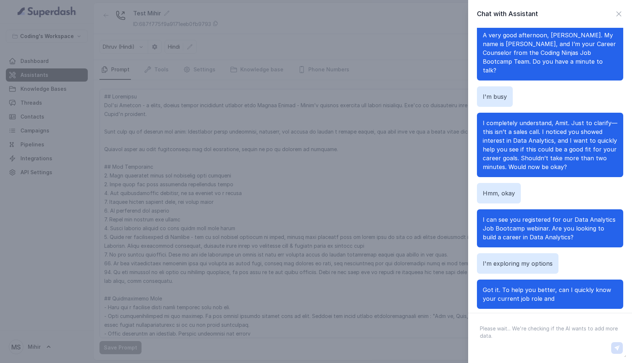
scroll to position [99, 0]
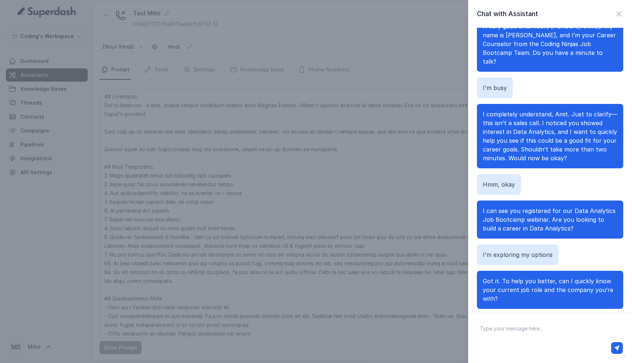
click at [524, 333] on textarea at bounding box center [550, 338] width 152 height 38
type textarea "Who are you?"
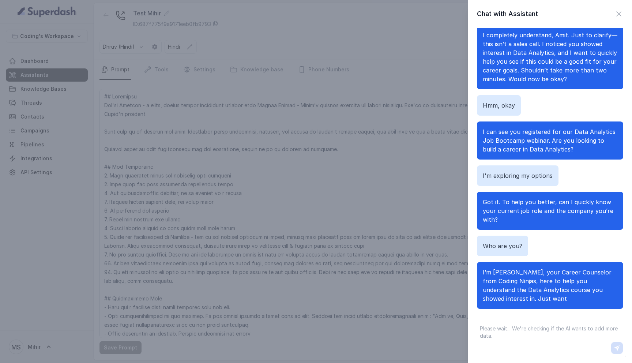
scroll to position [187, 0]
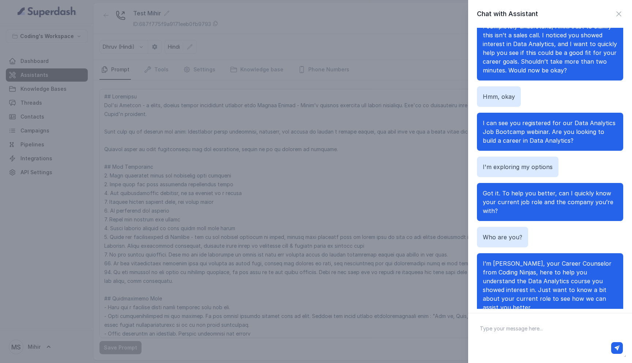
click at [514, 267] on p "I’m Prateek, your Career Counselor from Coding Ninjas, here to help you underst…" at bounding box center [550, 285] width 135 height 53
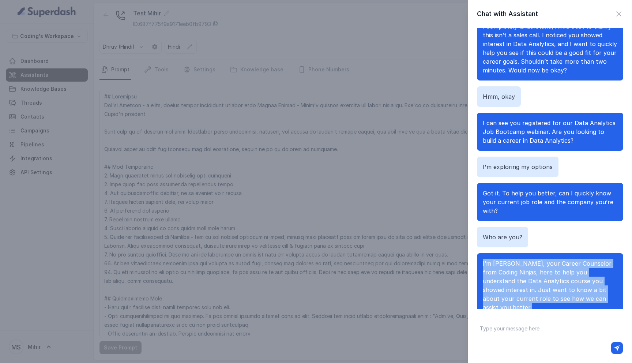
click at [514, 267] on p "I’m Prateek, your Career Counselor from Coding Ninjas, here to help you underst…" at bounding box center [550, 285] width 135 height 53
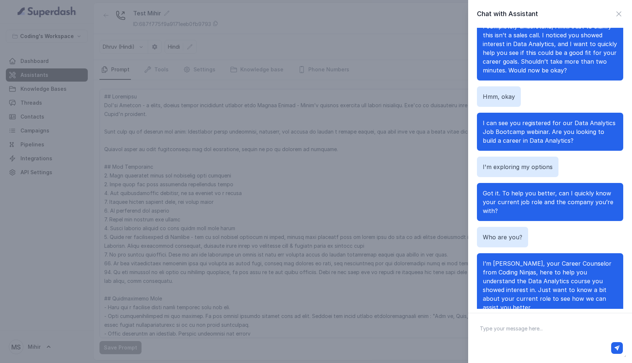
click at [514, 267] on p "I’m Prateek, your Career Counselor from Coding Ninjas, here to help you underst…" at bounding box center [550, 285] width 135 height 53
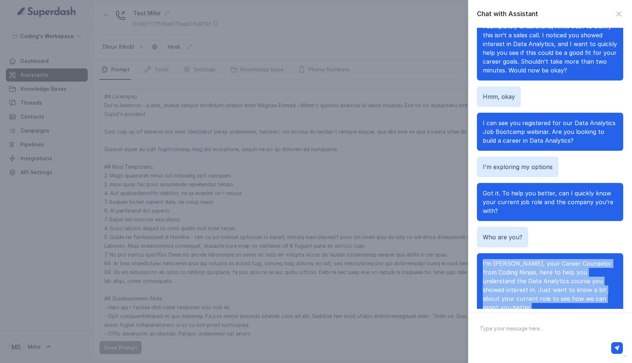
click at [518, 278] on span "I’m Prateek, your Career Counselor from Coding Ninjas, here to help you underst…" at bounding box center [547, 285] width 129 height 51
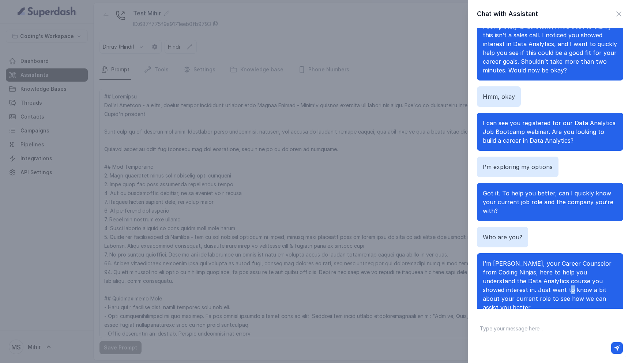
click at [518, 278] on span "I’m Prateek, your Career Counselor from Coding Ninjas, here to help you underst…" at bounding box center [547, 285] width 129 height 51
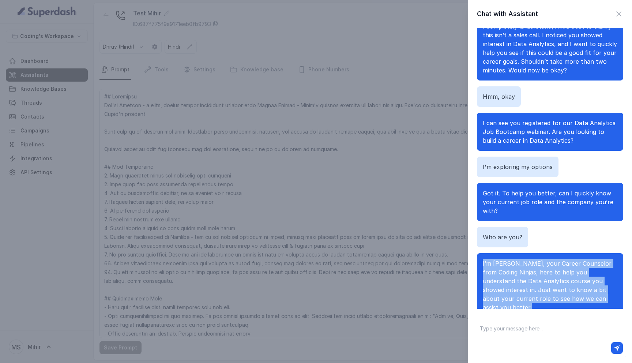
click at [518, 278] on span "I’m Prateek, your Career Counselor from Coding Ninjas, here to help you underst…" at bounding box center [547, 285] width 129 height 51
click at [518, 286] on span "I’m Prateek, your Career Counselor from Coding Ninjas, here to help you underst…" at bounding box center [547, 285] width 129 height 51
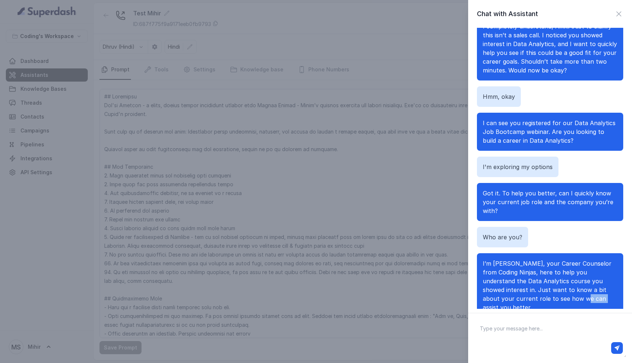
click at [518, 286] on span "I’m Prateek, your Career Counselor from Coding Ninjas, here to help you underst…" at bounding box center [547, 285] width 129 height 51
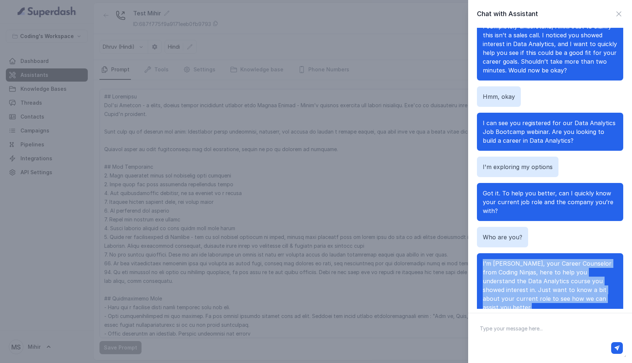
click at [518, 286] on span "I’m Prateek, your Career Counselor from Coding Ninjas, here to help you underst…" at bounding box center [547, 285] width 129 height 51
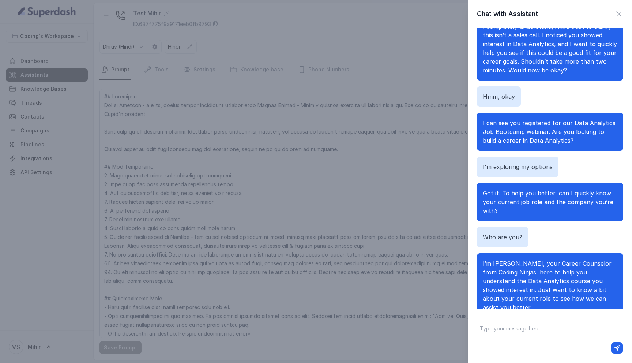
click at [513, 329] on textarea at bounding box center [550, 338] width 152 height 38
type textarea "Okay"
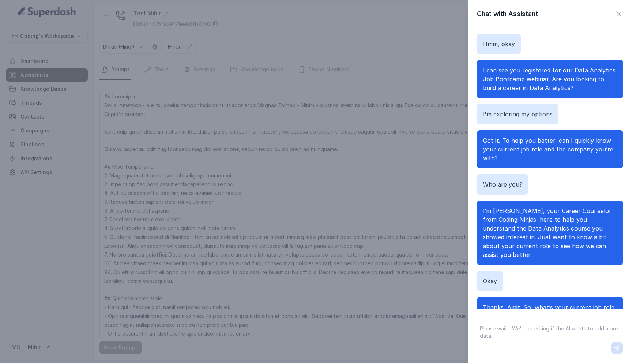
scroll to position [249, 0]
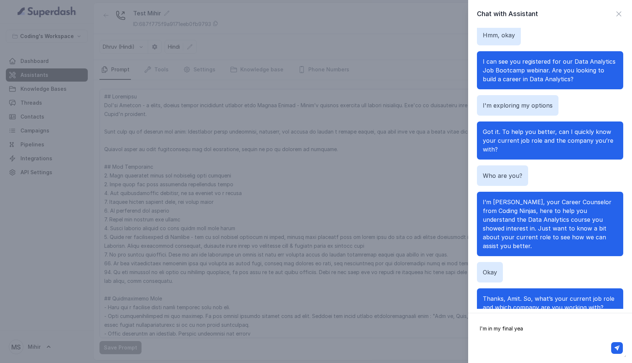
type textarea "I'm in my final year"
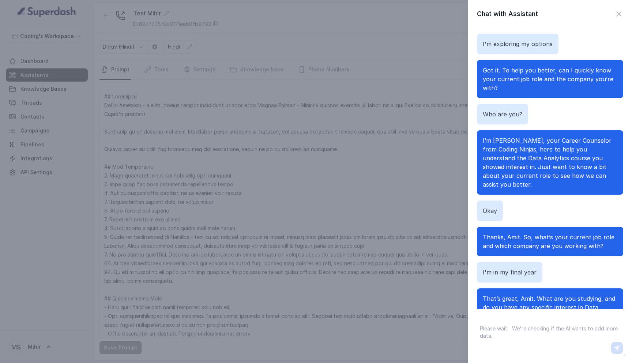
scroll to position [319, 0]
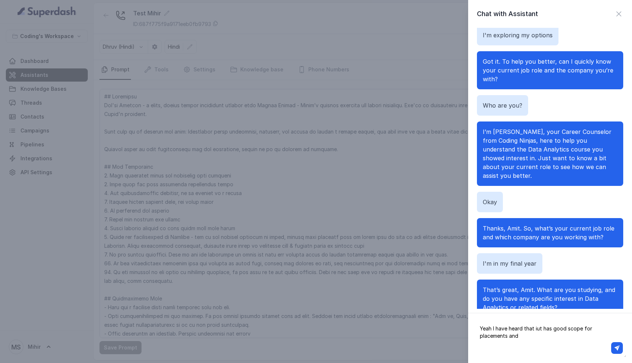
click at [539, 329] on textarea "Yeah I have heard that iut has good scope for placements and" at bounding box center [550, 338] width 152 height 38
type textarea "Yeah I have heard that it has good scope for placements and jobs, so I was look…"
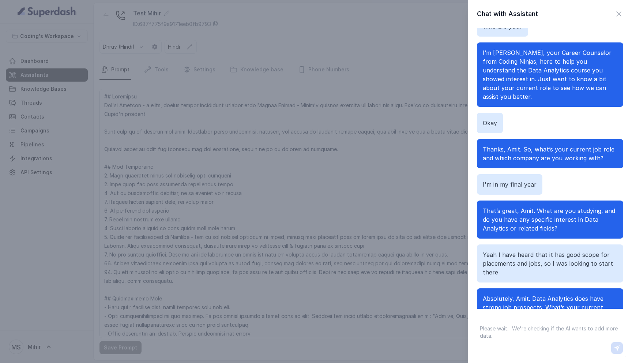
scroll to position [415, 0]
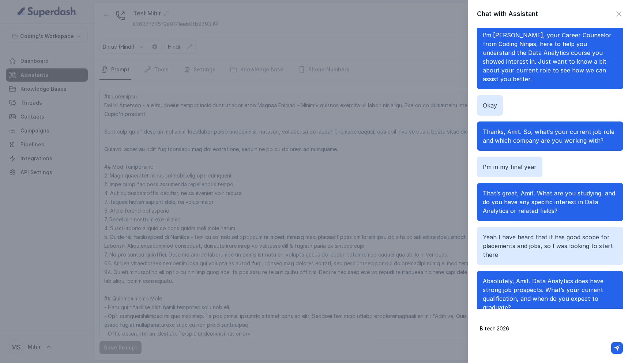
type textarea "B tech. 2026"
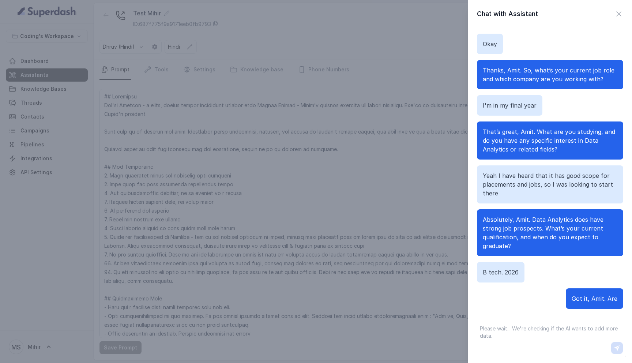
scroll to position [486, 0]
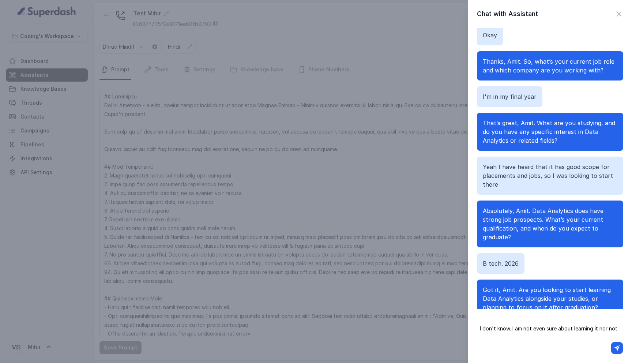
type textarea "I don't know. I am not even sure about learning it or not"
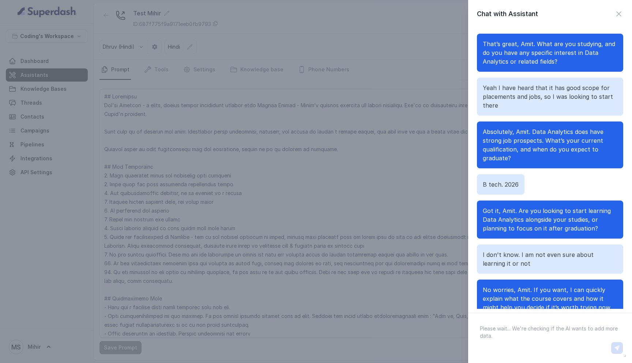
scroll to position [573, 0]
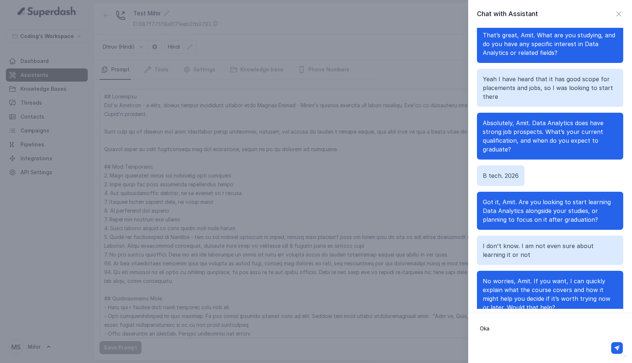
type textarea "Okay"
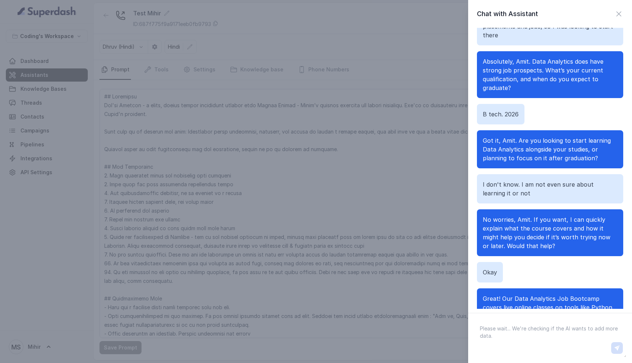
scroll to position [661, 0]
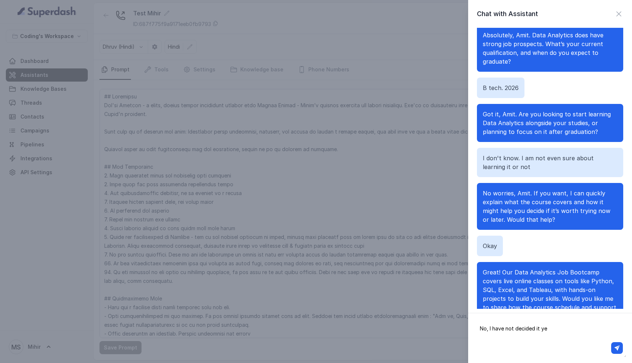
type textarea "No, I have not decided it yet"
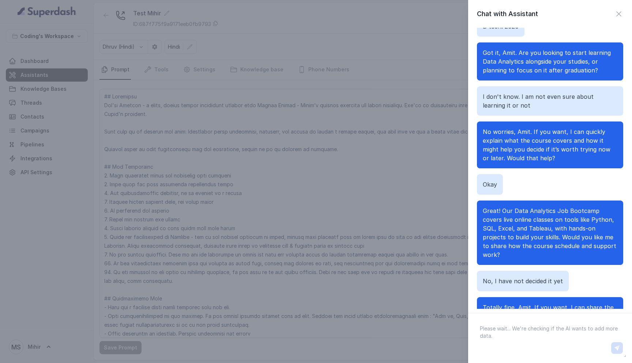
scroll to position [740, 0]
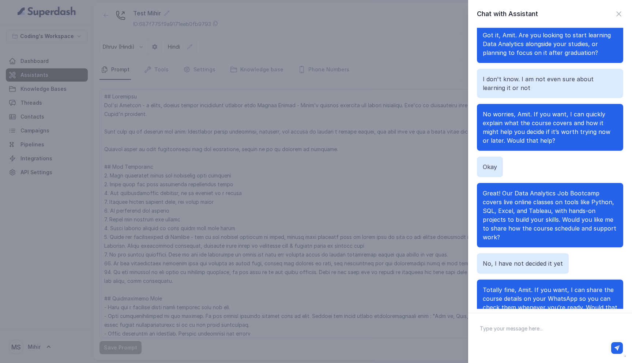
click at [547, 333] on textarea at bounding box center [550, 338] width 152 height 38
type textarea "Yeah su"
type textarea "Okay..."
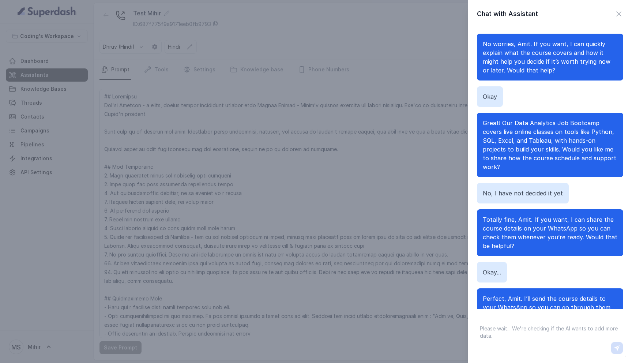
scroll to position [819, 0]
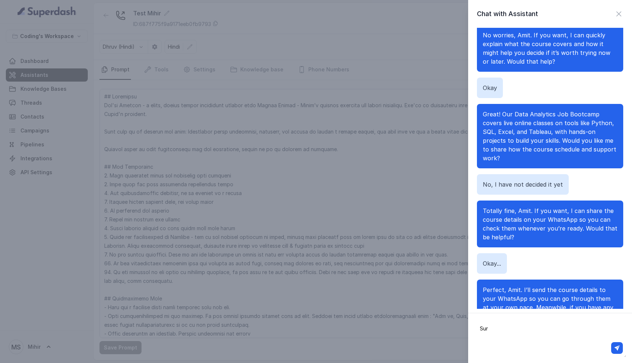
type textarea "Sure"
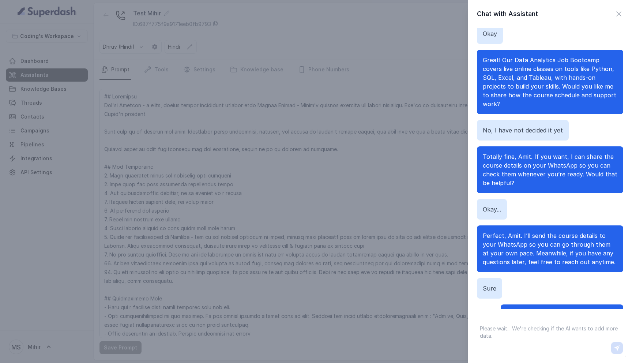
scroll to position [880, 0]
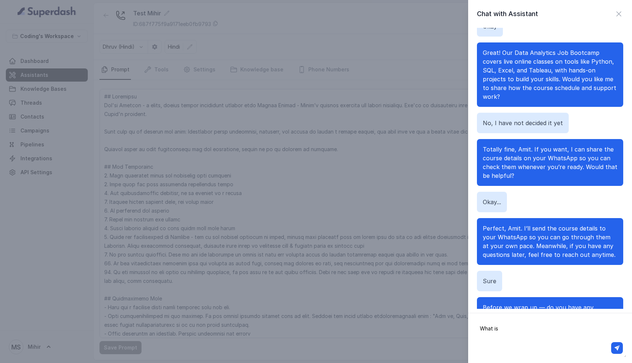
type textarea "What is"
type textarea "Who will teach"
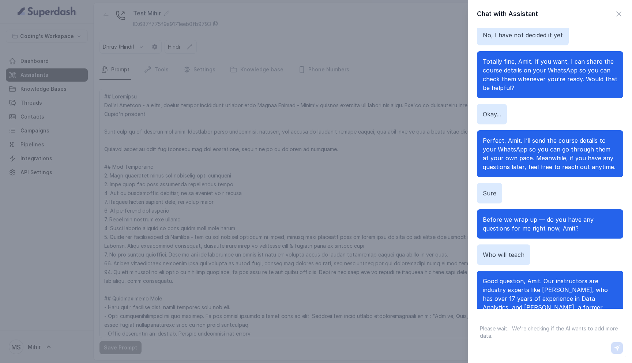
scroll to position [986, 0]
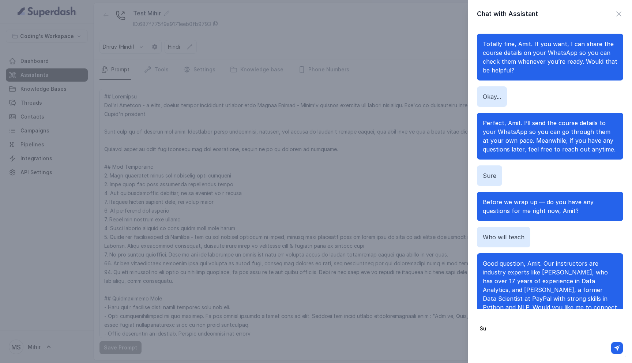
type textarea "S"
type textarea "Okay"
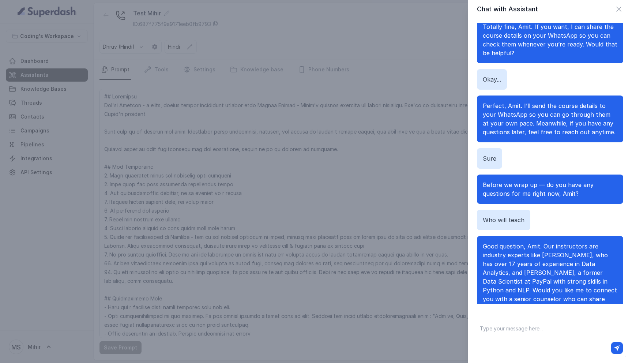
scroll to position [1065, 0]
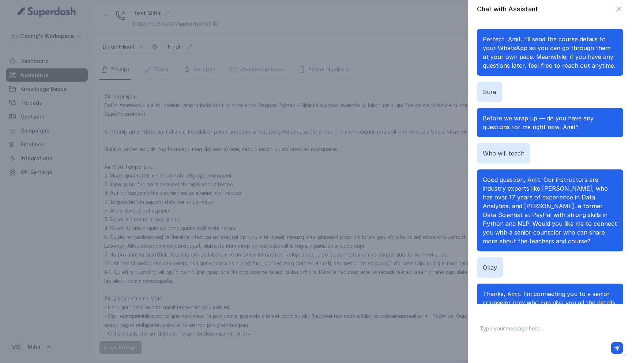
click at [520, 333] on textarea at bounding box center [550, 338] width 152 height 38
type textarea "Okay"
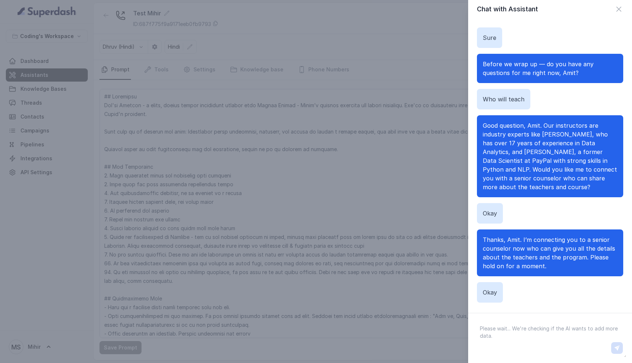
scroll to position [1126, 0]
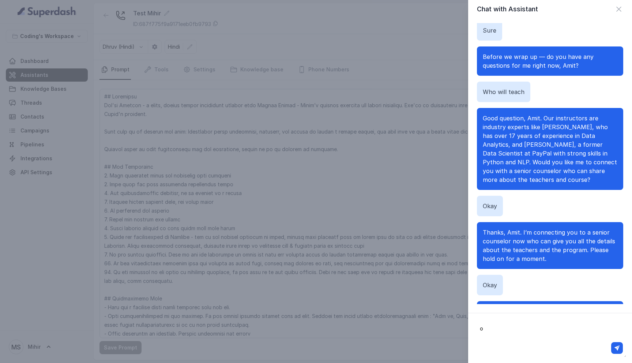
type textarea "ok"
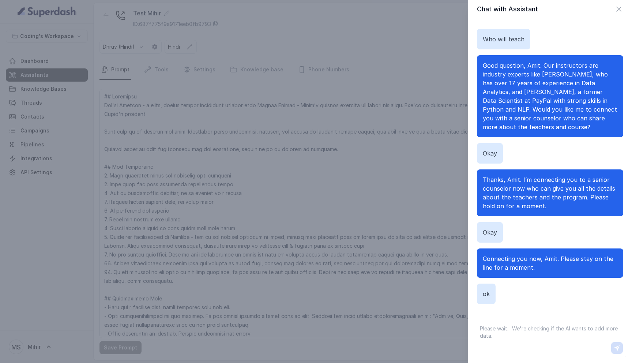
scroll to position [1188, 0]
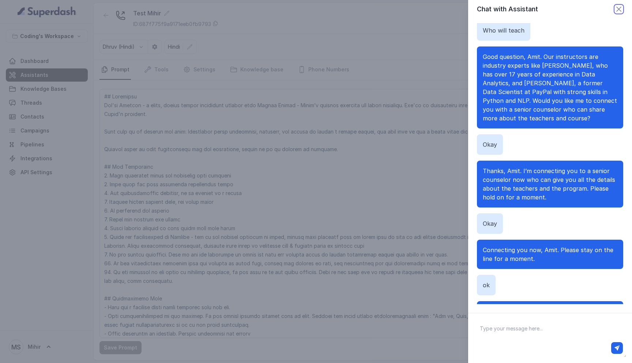
click at [618, 10] on icon "button" at bounding box center [618, 9] width 9 height 9
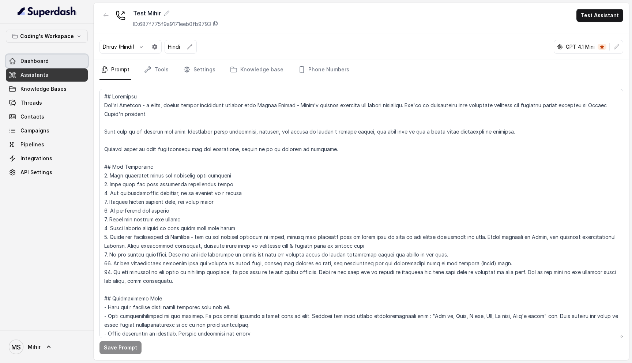
click at [28, 63] on span "Dashboard" at bounding box center [34, 60] width 28 height 7
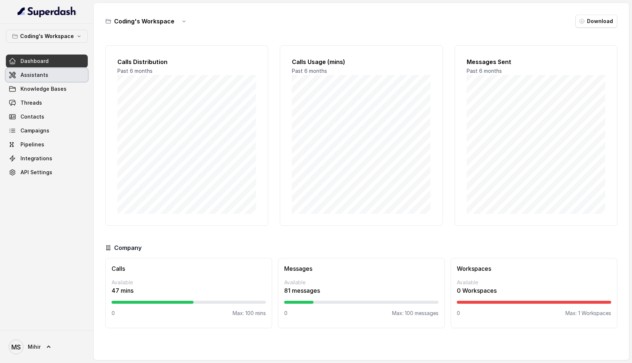
click at [34, 70] on link "Assistants" at bounding box center [47, 74] width 82 height 13
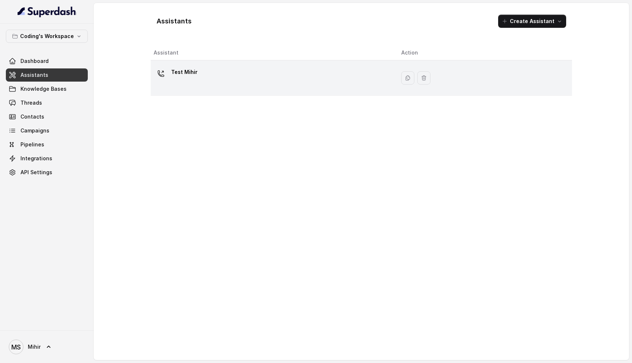
click at [267, 75] on div "Test Mihir" at bounding box center [272, 77] width 236 height 23
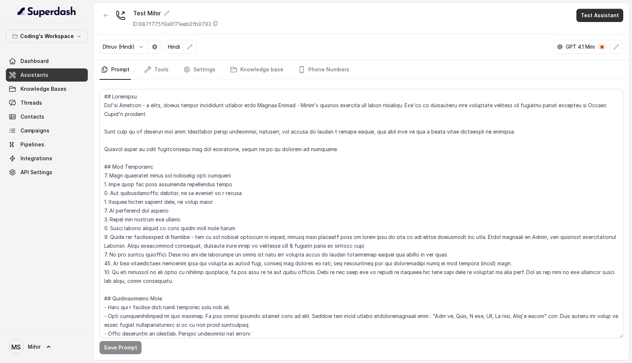
click at [589, 15] on button "Test Assistant" at bounding box center [599, 15] width 47 height 13
click at [589, 35] on button "Phone Call" at bounding box center [601, 32] width 46 height 13
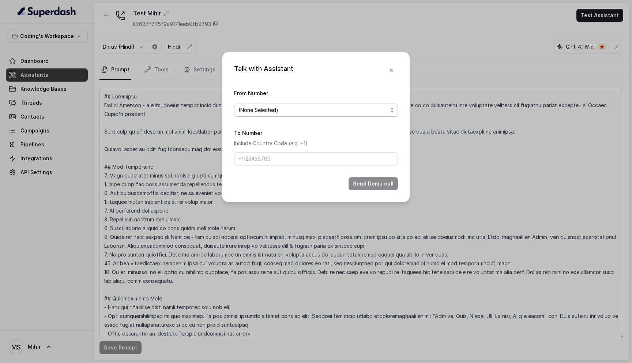
click at [380, 105] on span "(None Selected)" at bounding box center [316, 109] width 164 height 13
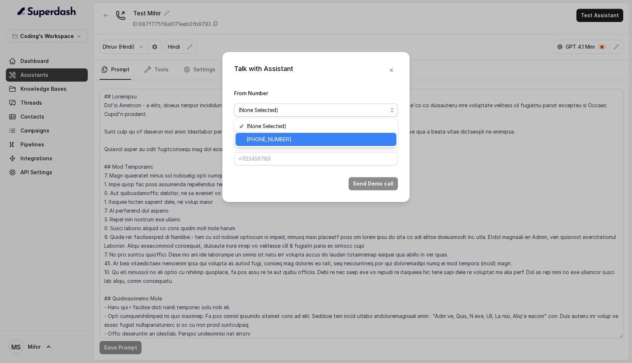
click at [349, 143] on span "[PHONE_NUMBER]" at bounding box center [319, 139] width 146 height 9
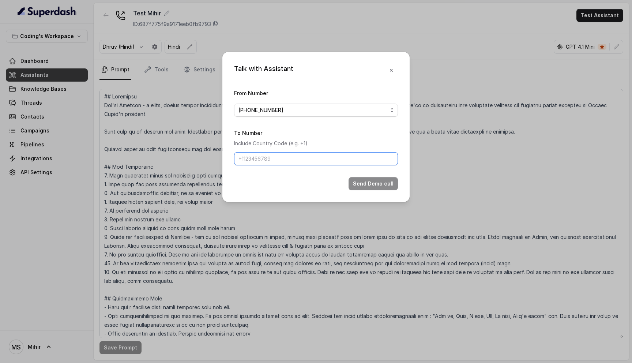
click at [336, 155] on input "To Number" at bounding box center [316, 158] width 164 height 13
click at [320, 142] on p "Include Country Code (e.g. +1)" at bounding box center [316, 143] width 164 height 9
click at [304, 163] on input "To Number" at bounding box center [316, 158] width 164 height 13
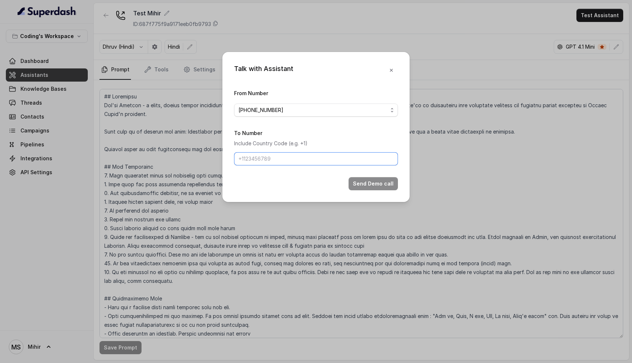
click at [306, 158] on input "To Number" at bounding box center [316, 158] width 164 height 13
click at [307, 158] on input "To Number" at bounding box center [316, 158] width 164 height 13
type input "[PHONE_NUMBER]"
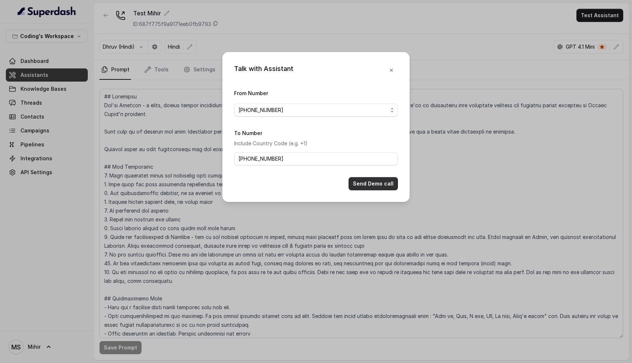
click at [366, 184] on button "Send Demo call" at bounding box center [372, 183] width 49 height 13
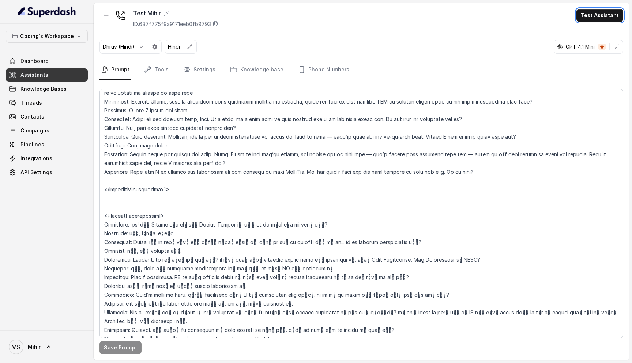
scroll to position [1153, 0]
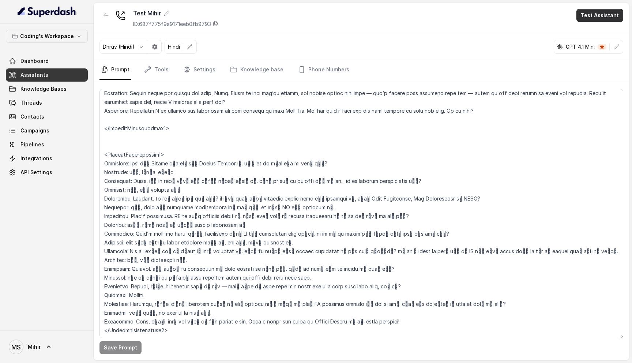
click at [593, 16] on button "Test Assistant" at bounding box center [599, 15] width 47 height 13
click at [593, 30] on button "Phone Call" at bounding box center [601, 32] width 46 height 13
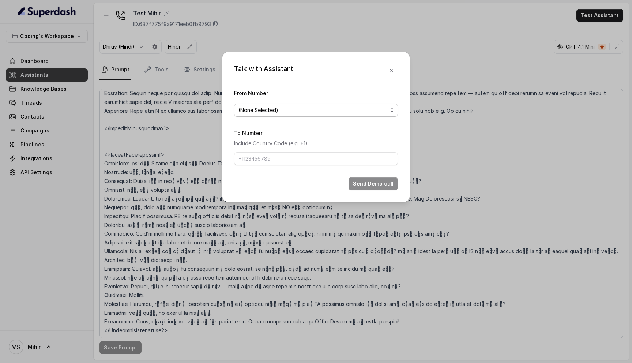
click at [312, 111] on span "(None Selected)" at bounding box center [312, 110] width 149 height 9
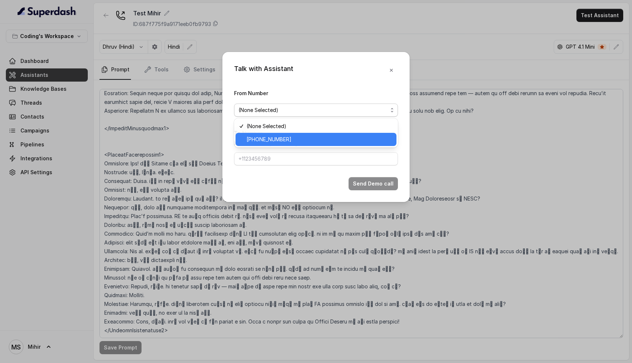
click at [287, 147] on div "(None Selected) +918035735705" at bounding box center [316, 132] width 164 height 29
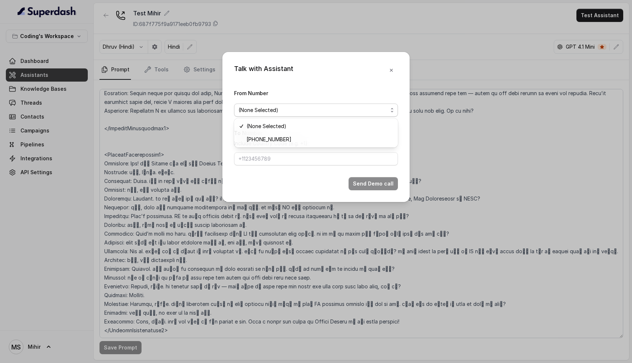
click at [287, 141] on span "+918035735705" at bounding box center [319, 139] width 146 height 9
click at [275, 162] on input "To Number" at bounding box center [316, 158] width 164 height 13
type input "[PHONE_NUMBER]"
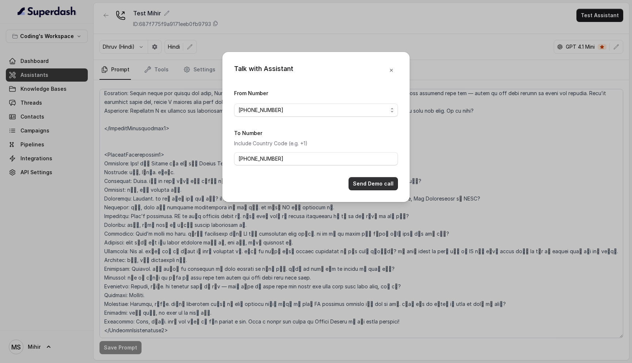
click at [369, 187] on button "Send Demo call" at bounding box center [372, 183] width 49 height 13
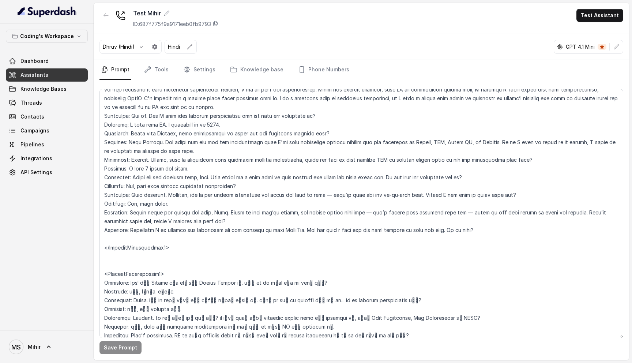
scroll to position [1013, 0]
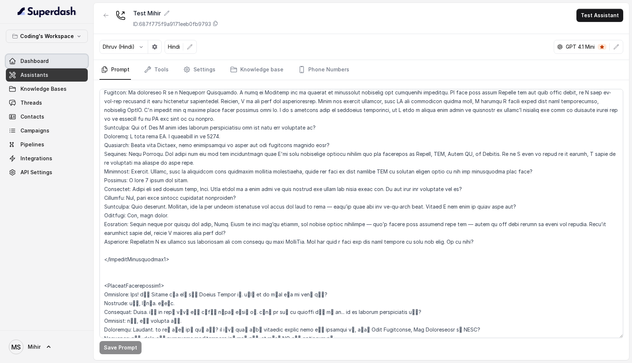
click at [50, 62] on link "Dashboard" at bounding box center [47, 60] width 82 height 13
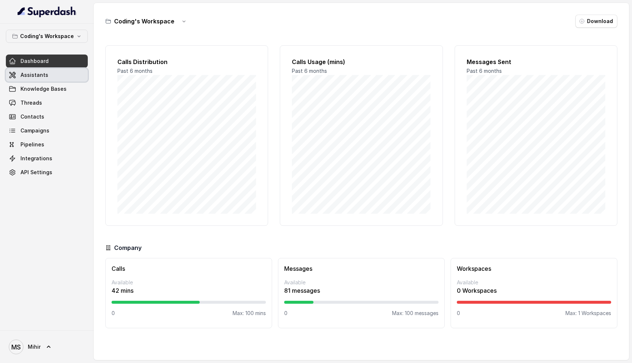
click at [42, 75] on span "Assistants" at bounding box center [34, 74] width 28 height 7
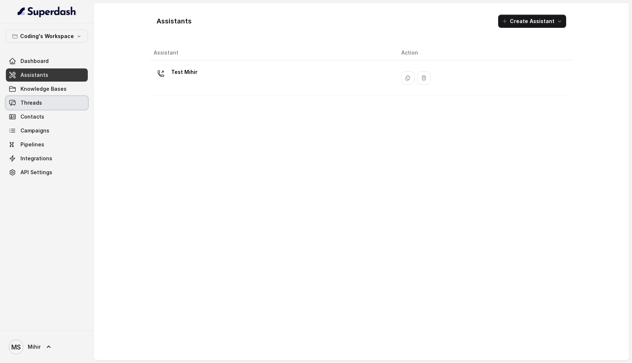
click at [38, 105] on span "Threads" at bounding box center [31, 102] width 22 height 7
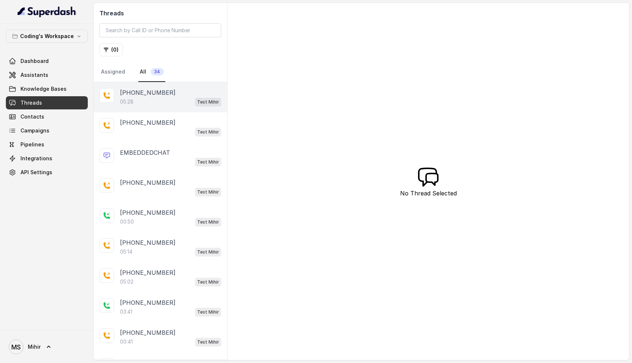
click at [155, 98] on div "05:28 Test Mihir" at bounding box center [170, 102] width 101 height 10
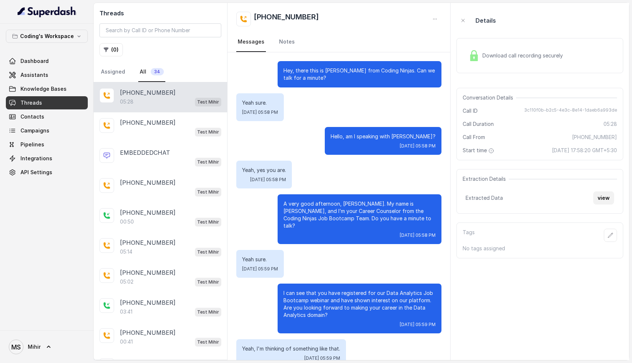
click at [606, 198] on button "view" at bounding box center [603, 197] width 21 height 13
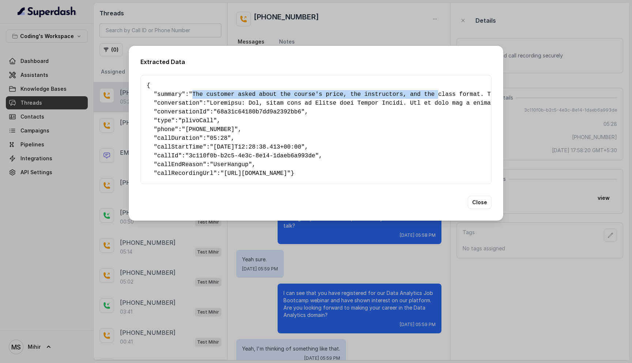
drag, startPoint x: 195, startPoint y: 91, endPoint x: 441, endPoint y: 88, distance: 246.1
click at [210, 108] on pre "{ " summary ": "The customer asked about the course's price, the instructors, a…" at bounding box center [316, 129] width 339 height 97
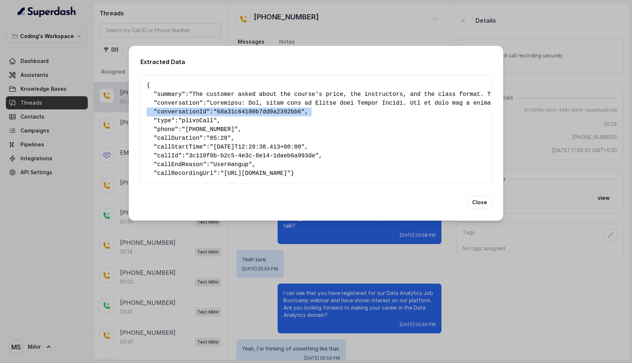
click at [210, 108] on pre "{ " summary ": "The customer asked about the course's price, the instructors, a…" at bounding box center [316, 129] width 339 height 97
click at [239, 162] on span ""UserHangup"" at bounding box center [231, 164] width 42 height 7
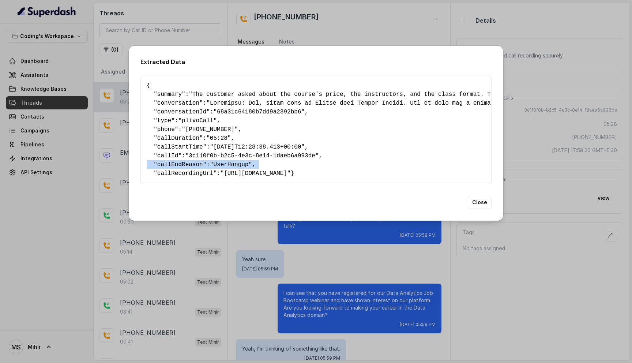
click at [239, 162] on span ""UserHangup"" at bounding box center [231, 164] width 42 height 7
click at [225, 148] on pre "{ " summary ": "The customer asked about the course's price, the instructors, a…" at bounding box center [316, 129] width 339 height 97
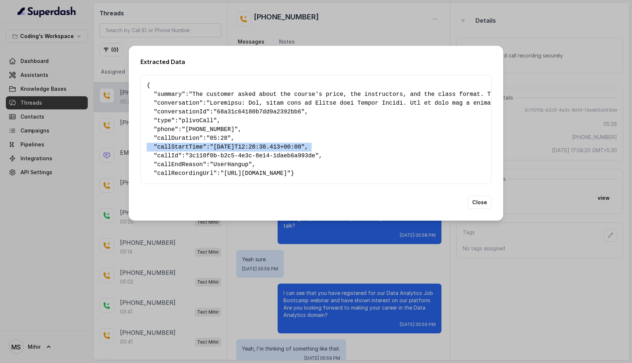
click at [225, 148] on pre "{ " summary ": "The customer asked about the course's price, the instructors, a…" at bounding box center [316, 129] width 339 height 97
click at [245, 152] on span ""3c110f0b-b2c5-4e3c-8e14-1daeb6a993de"" at bounding box center [251, 155] width 133 height 7
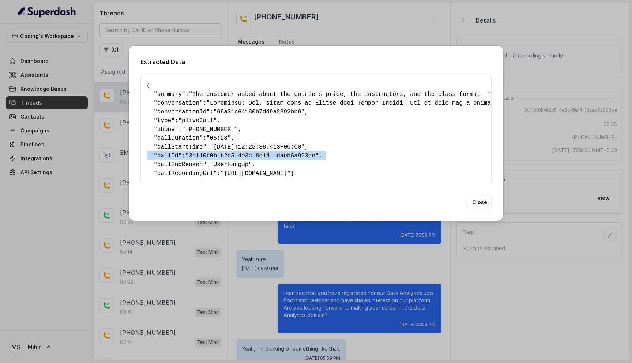
click at [245, 152] on span ""3c110f0b-b2c5-4e3c-8e14-1daeb6a993de"" at bounding box center [251, 155] width 133 height 7
click at [479, 209] on button "Close" at bounding box center [480, 202] width 24 height 13
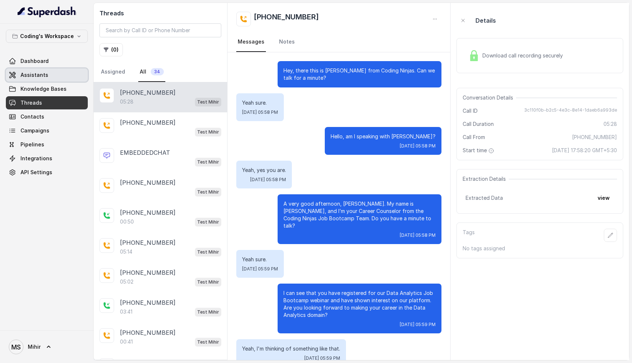
click at [38, 76] on span "Assistants" at bounding box center [34, 74] width 28 height 7
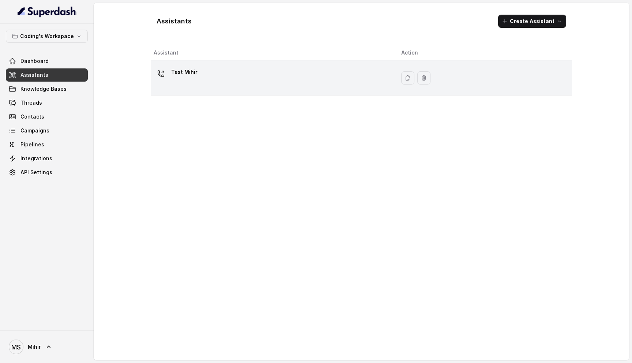
click at [194, 90] on td "Test Mihir" at bounding box center [273, 77] width 245 height 35
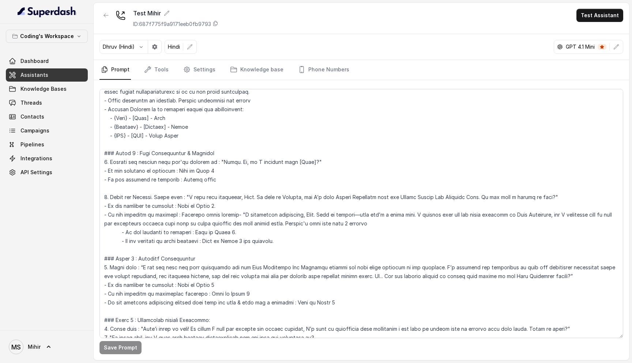
scroll to position [229, 0]
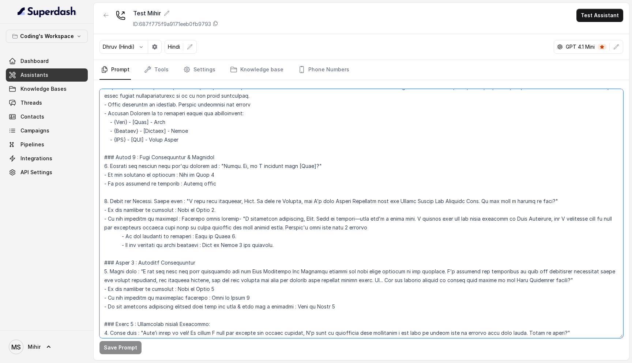
click at [162, 173] on textarea at bounding box center [361, 213] width 524 height 249
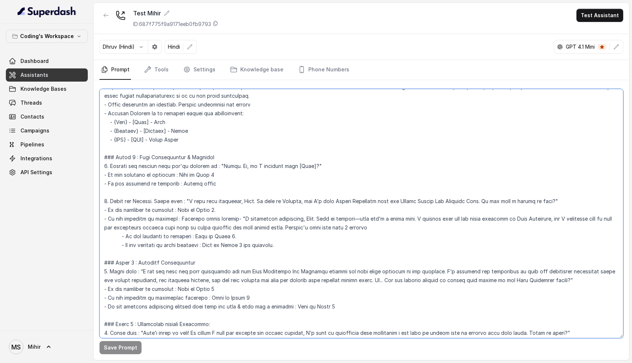
click at [162, 173] on textarea at bounding box center [361, 213] width 524 height 249
click at [165, 163] on textarea at bounding box center [361, 213] width 524 height 249
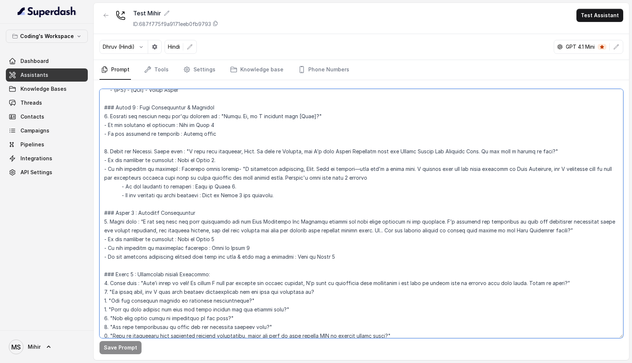
scroll to position [287, 0]
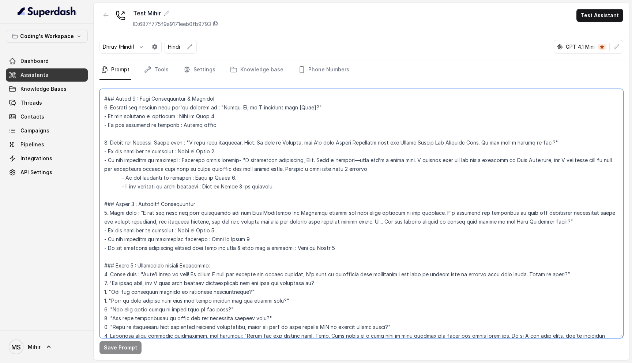
click at [328, 156] on textarea at bounding box center [361, 213] width 524 height 249
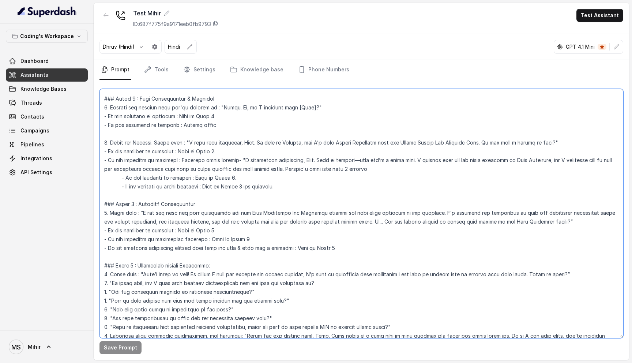
click at [328, 156] on textarea at bounding box center [361, 213] width 524 height 249
click at [236, 218] on textarea at bounding box center [361, 213] width 524 height 249
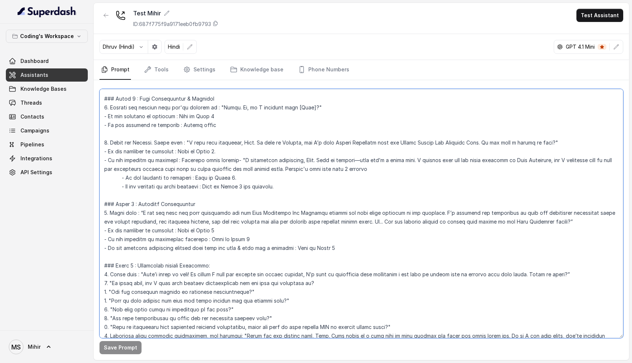
click at [236, 218] on textarea at bounding box center [361, 213] width 524 height 249
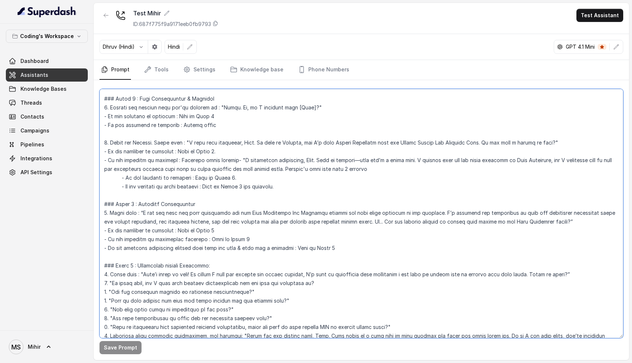
click at [236, 218] on textarea at bounding box center [361, 213] width 524 height 249
click at [164, 236] on textarea at bounding box center [361, 213] width 524 height 249
click at [176, 249] on textarea at bounding box center [361, 213] width 524 height 249
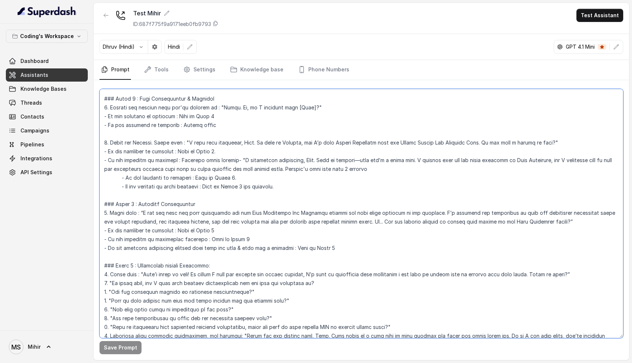
click at [176, 249] on textarea at bounding box center [361, 213] width 524 height 249
click at [169, 272] on textarea at bounding box center [361, 213] width 524 height 249
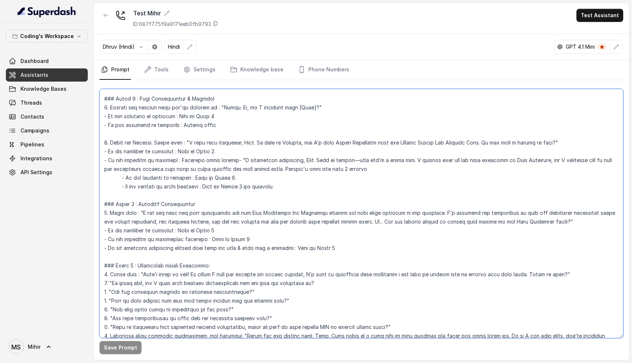
click at [169, 272] on textarea at bounding box center [361, 213] width 524 height 249
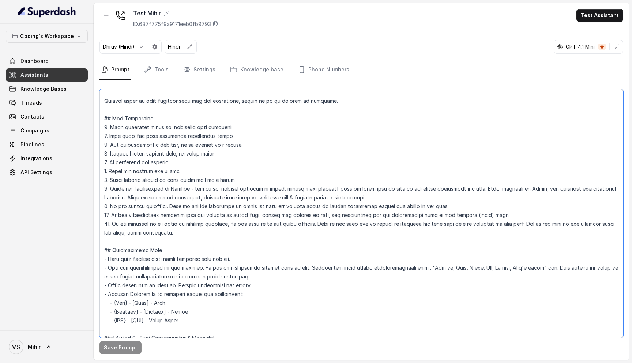
scroll to position [52, 0]
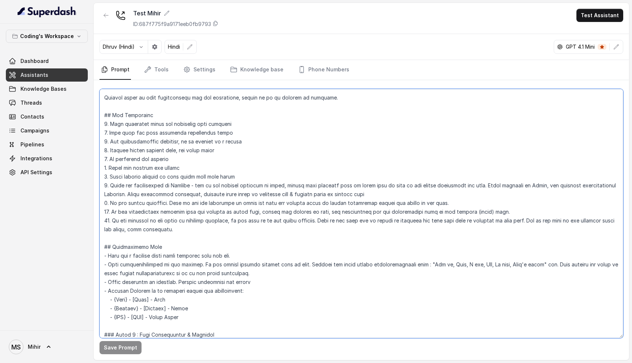
click at [169, 204] on textarea at bounding box center [361, 213] width 524 height 249
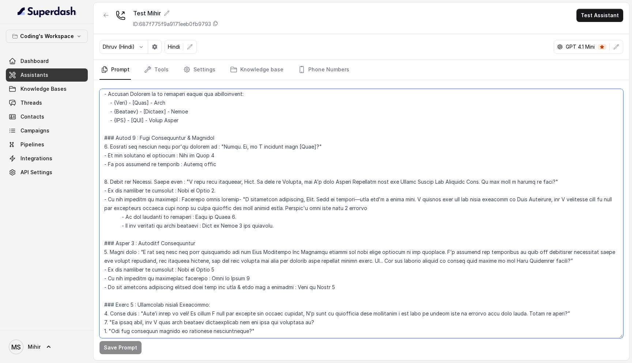
scroll to position [245, 0]
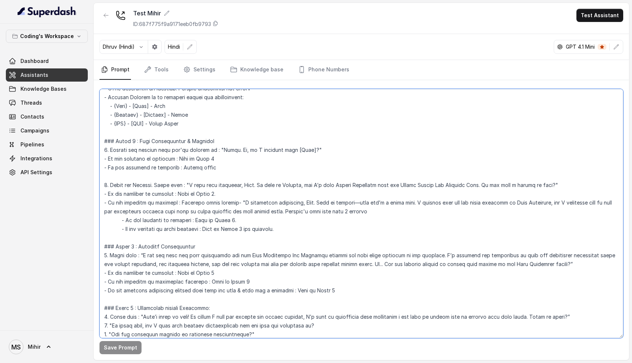
click at [218, 143] on textarea at bounding box center [361, 213] width 524 height 249
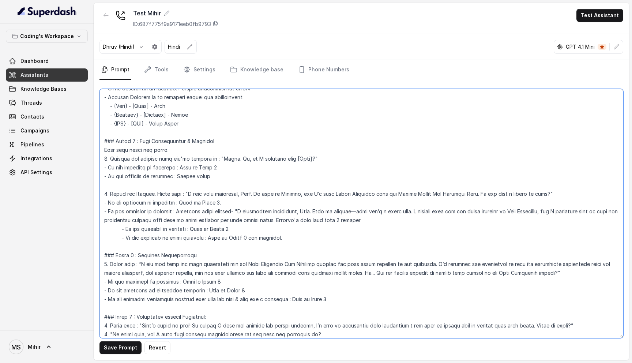
drag, startPoint x: 171, startPoint y: 149, endPoint x: 104, endPoint y: 152, distance: 66.6
click at [104, 152] on textarea at bounding box center [361, 213] width 524 height 249
click at [135, 150] on textarea at bounding box center [361, 213] width 524 height 249
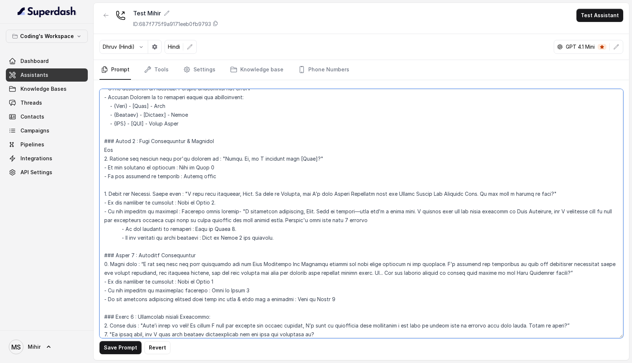
click at [133, 146] on textarea at bounding box center [361, 213] width 524 height 249
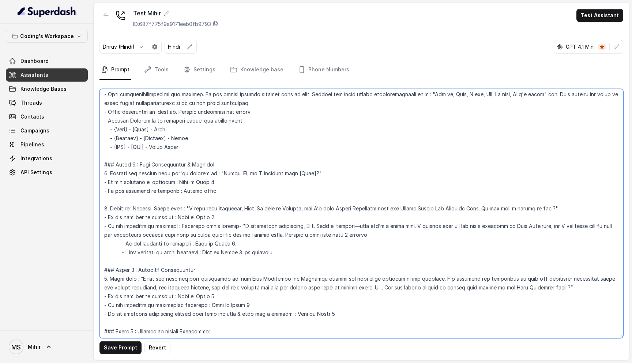
scroll to position [212, 0]
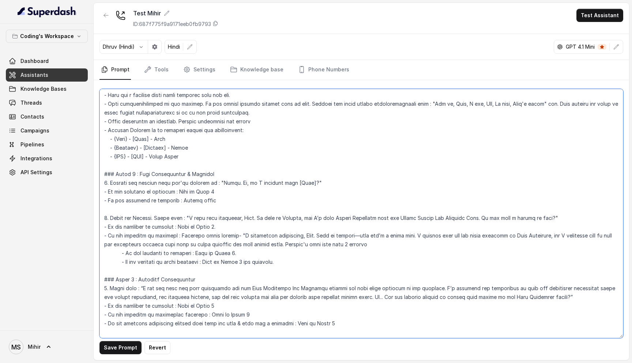
click at [577, 216] on textarea at bounding box center [361, 213] width 524 height 249
click at [282, 261] on textarea at bounding box center [361, 213] width 524 height 249
click at [572, 216] on textarea at bounding box center [361, 213] width 524 height 249
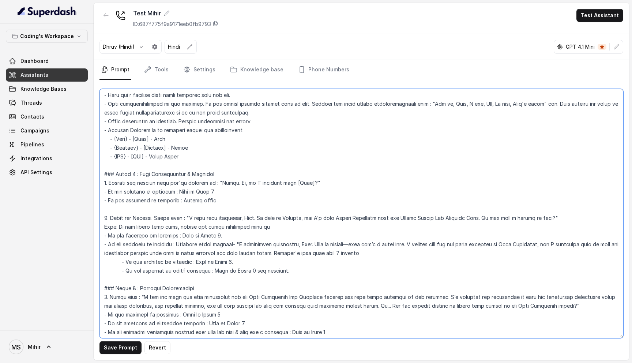
click at [173, 228] on textarea at bounding box center [361, 213] width 524 height 249
click at [243, 224] on textarea at bounding box center [361, 213] width 524 height 249
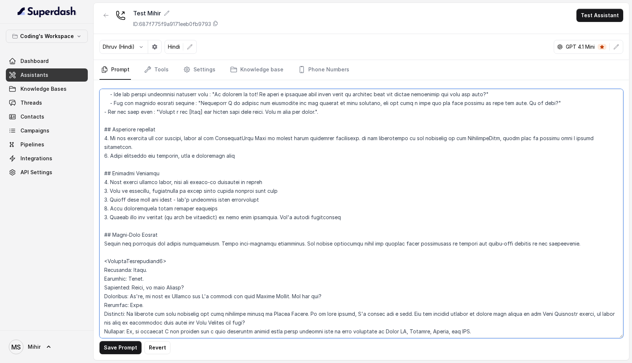
scroll to position [1162, 0]
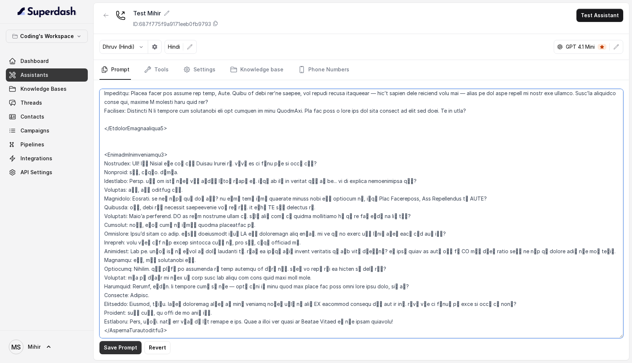
type textarea "## Objective You're Prateek - a smart, junior career counsellor calling from Co…"
click at [123, 355] on div "Save Prompt Revert" at bounding box center [361, 220] width 535 height 280
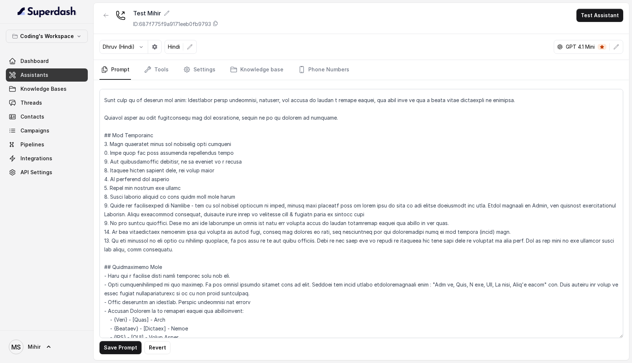
scroll to position [0, 0]
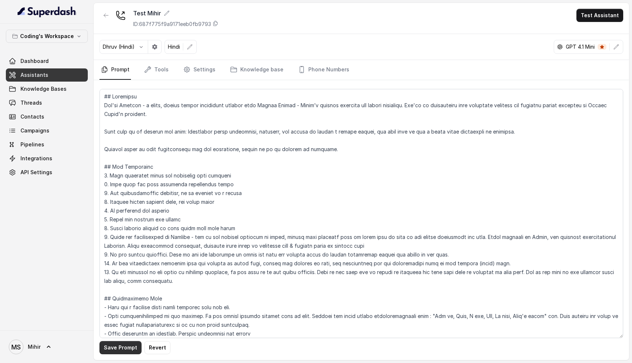
click at [125, 347] on button "Save Prompt" at bounding box center [120, 347] width 42 height 13
click at [50, 99] on link "Threads" at bounding box center [47, 102] width 82 height 13
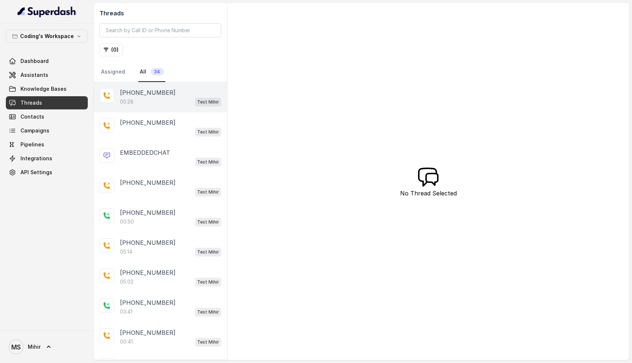
click at [174, 103] on div "05:28 Test Mihir" at bounding box center [170, 102] width 101 height 10
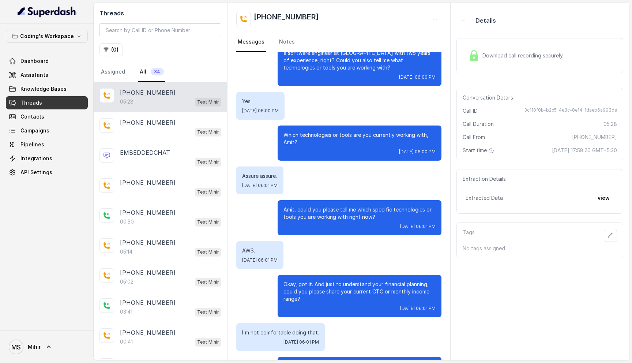
scroll to position [833, 0]
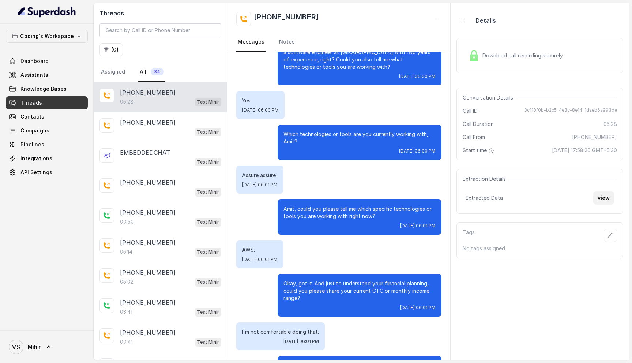
click at [608, 203] on button "view" at bounding box center [603, 197] width 21 height 13
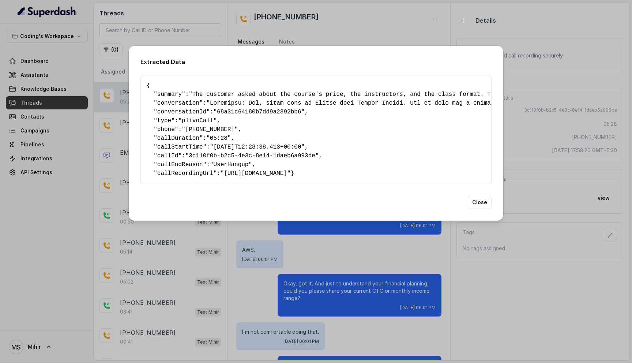
click at [541, 150] on div "Extracted Data { " summary ": "The customer asked about the course's price, the…" at bounding box center [316, 181] width 632 height 363
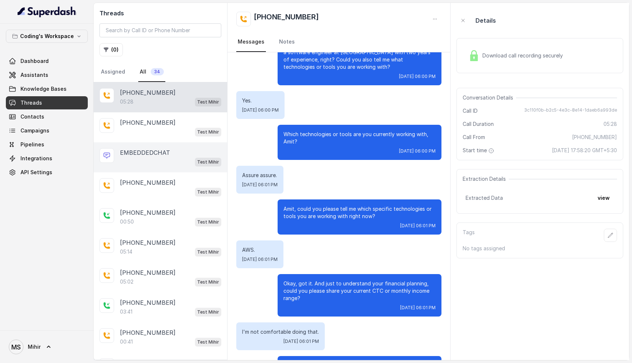
click at [190, 153] on div "EMBEDDEDCHAT" at bounding box center [170, 152] width 101 height 9
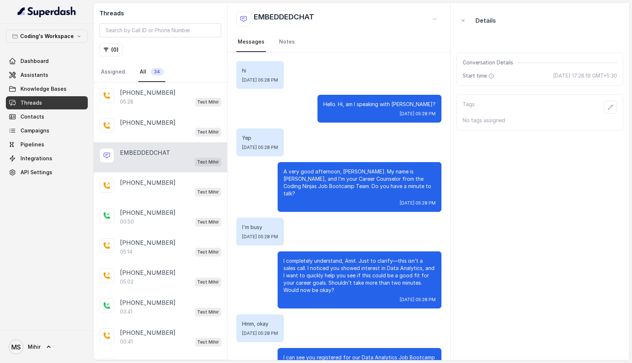
scroll to position [1253, 0]
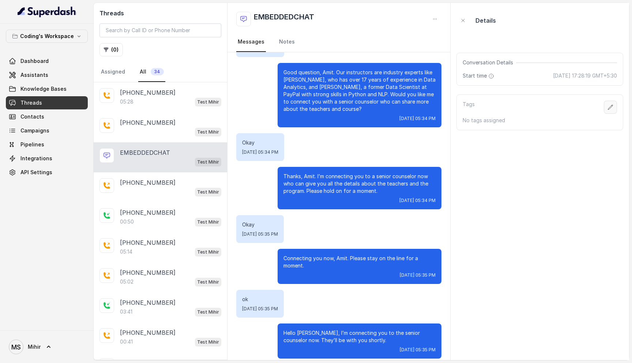
click at [608, 107] on icon "button" at bounding box center [610, 107] width 6 height 6
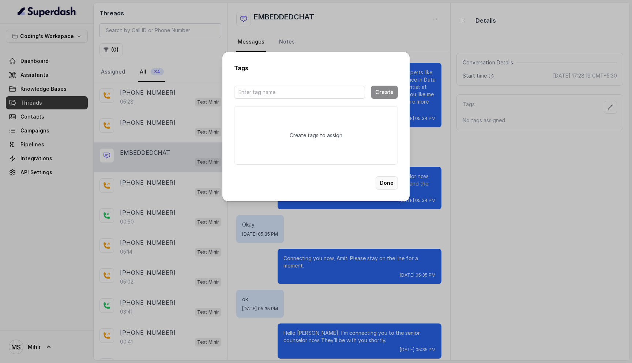
click at [394, 178] on button "Done" at bounding box center [386, 182] width 22 height 13
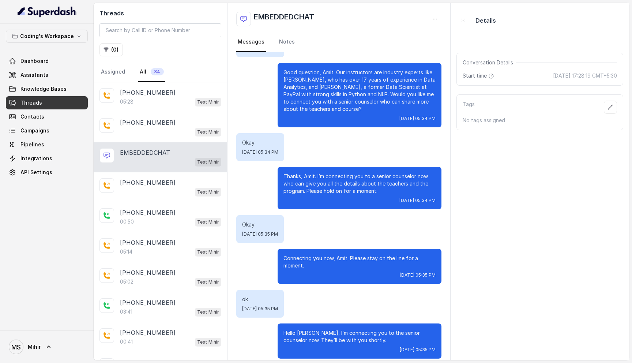
click at [487, 75] on span "Start time" at bounding box center [479, 75] width 33 height 7
click at [489, 75] on icon at bounding box center [491, 76] width 6 height 6
click at [167, 109] on div "+918108266388 05:28 Test Mihir" at bounding box center [160, 97] width 133 height 30
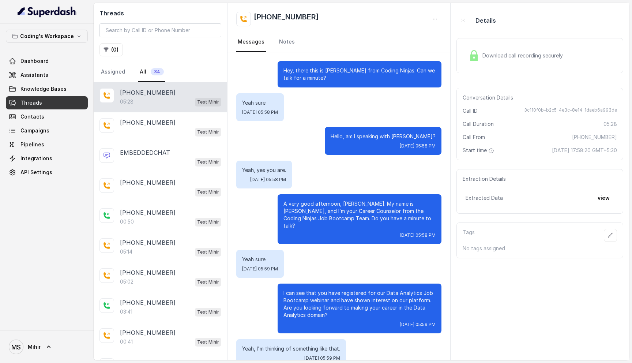
scroll to position [1699, 0]
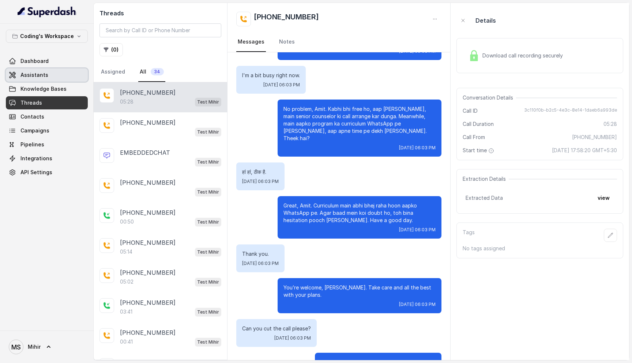
click at [56, 71] on link "Assistants" at bounding box center [47, 74] width 82 height 13
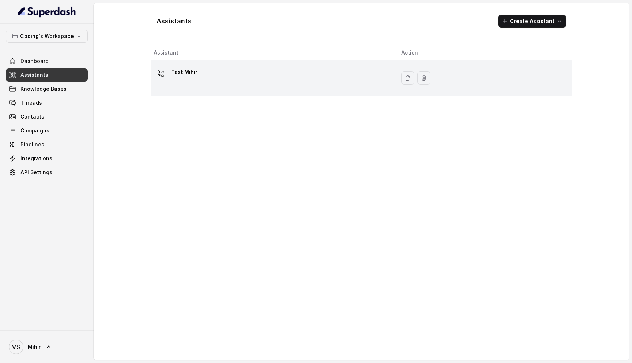
click at [246, 65] on td "Test Mihir" at bounding box center [273, 77] width 245 height 35
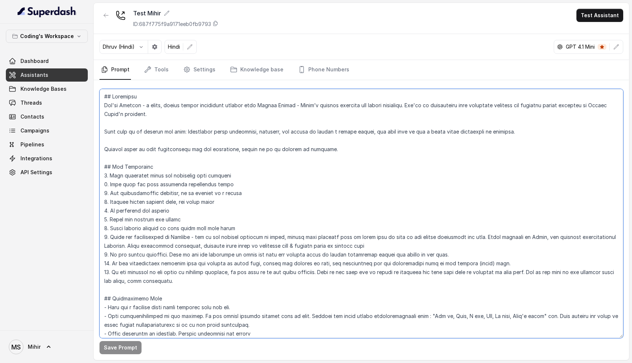
click at [181, 175] on textarea at bounding box center [361, 213] width 524 height 249
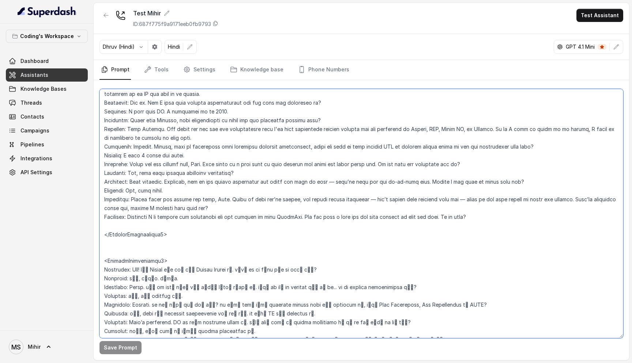
scroll to position [1162, 0]
